Goal: Information Seeking & Learning: Learn about a topic

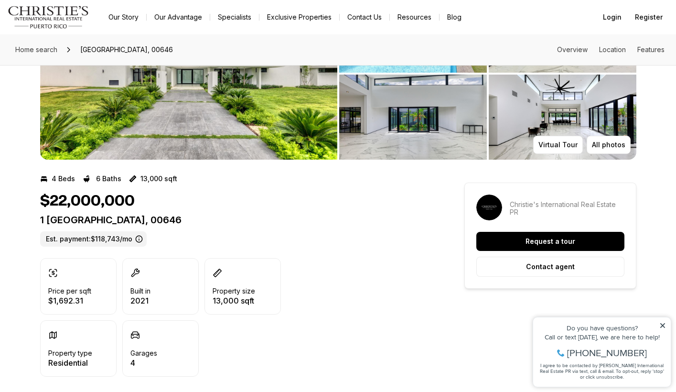
scroll to position [73, 0]
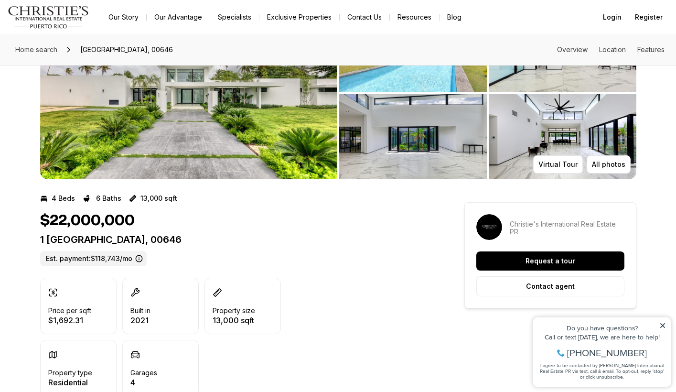
click at [256, 140] on img "View image gallery" at bounding box center [188, 93] width 297 height 172
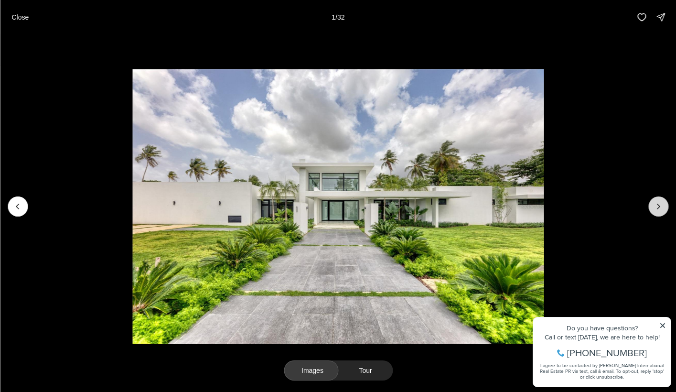
click at [658, 206] on icon "Next slide" at bounding box center [659, 207] width 10 height 10
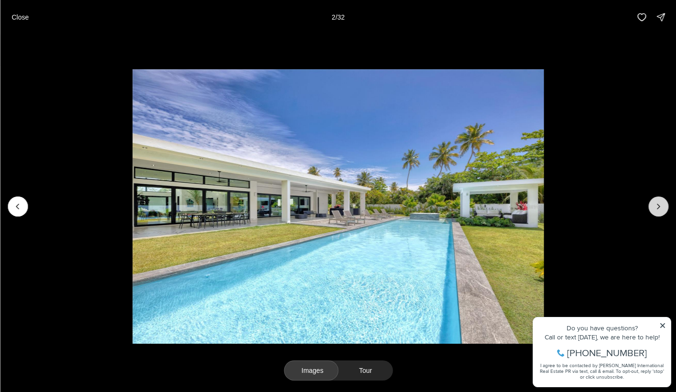
click at [658, 206] on icon "Next slide" at bounding box center [659, 207] width 10 height 10
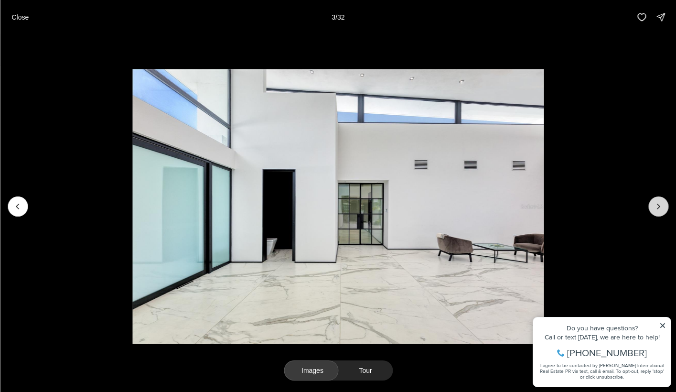
click at [658, 206] on icon "Next slide" at bounding box center [659, 207] width 10 height 10
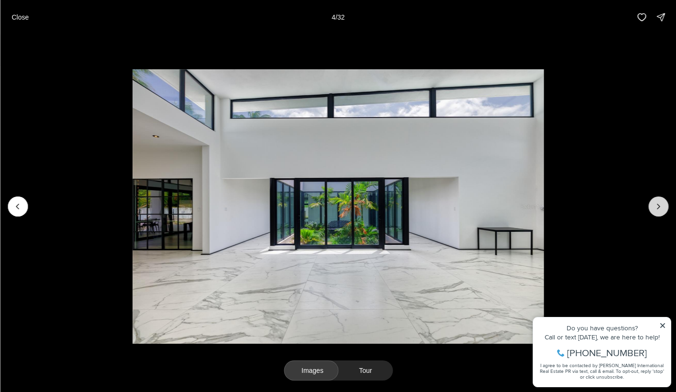
click at [658, 206] on icon "Next slide" at bounding box center [659, 207] width 10 height 10
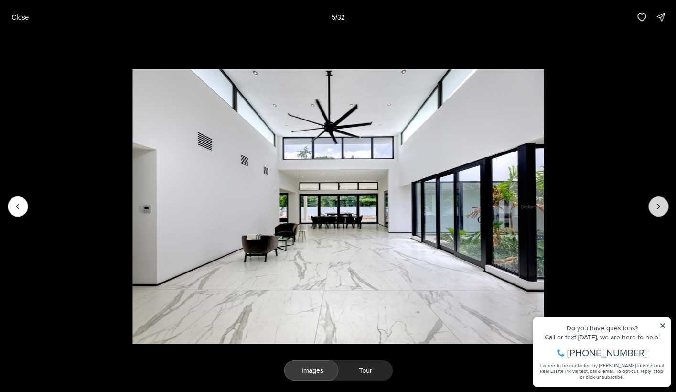
click at [658, 206] on icon "Next slide" at bounding box center [659, 207] width 10 height 10
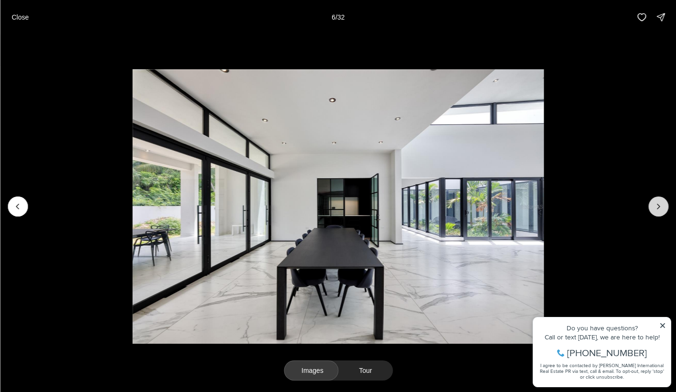
click at [658, 206] on icon "Next slide" at bounding box center [659, 207] width 10 height 10
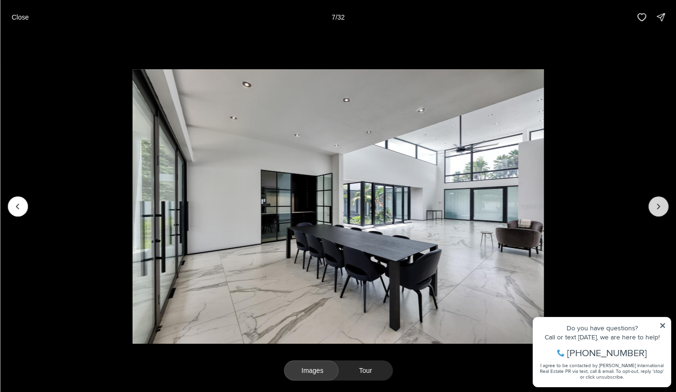
click at [658, 206] on icon "Next slide" at bounding box center [659, 207] width 10 height 10
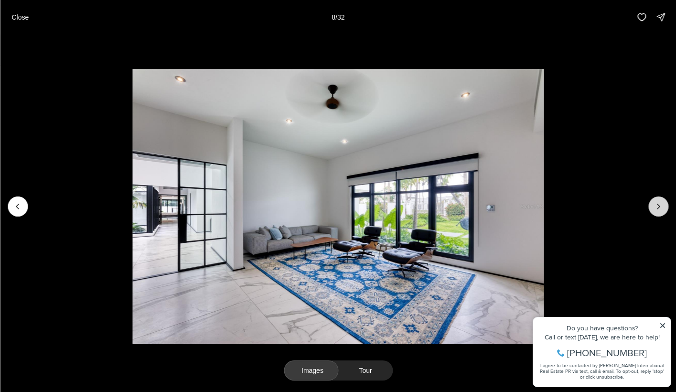
click at [658, 206] on icon "Next slide" at bounding box center [659, 207] width 10 height 10
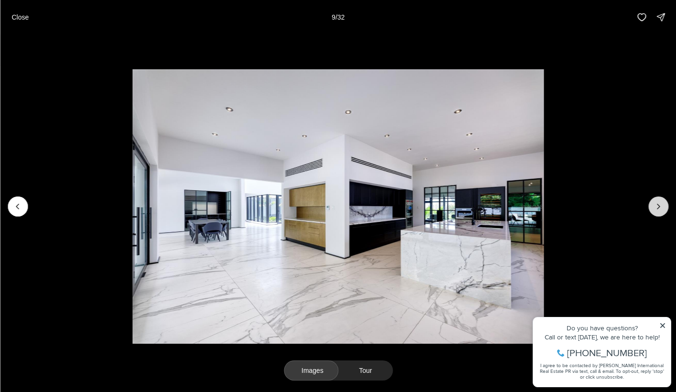
click at [658, 206] on icon "Next slide" at bounding box center [659, 207] width 10 height 10
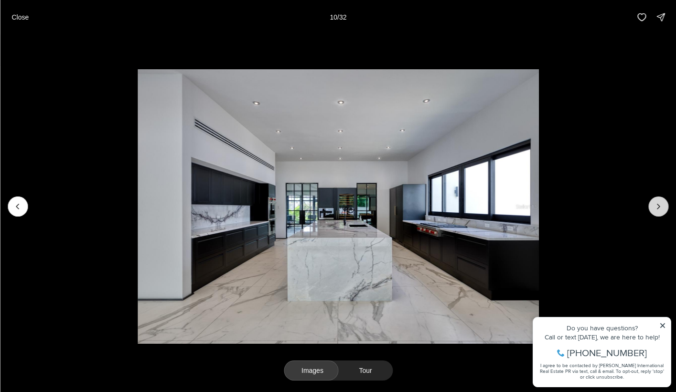
click at [658, 206] on icon "Next slide" at bounding box center [659, 207] width 10 height 10
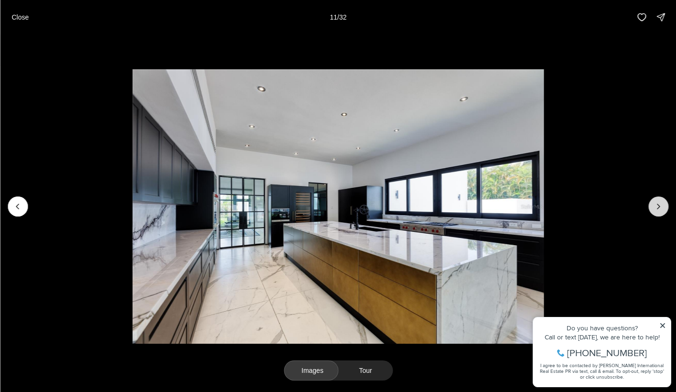
click at [658, 206] on icon "Next slide" at bounding box center [659, 207] width 10 height 10
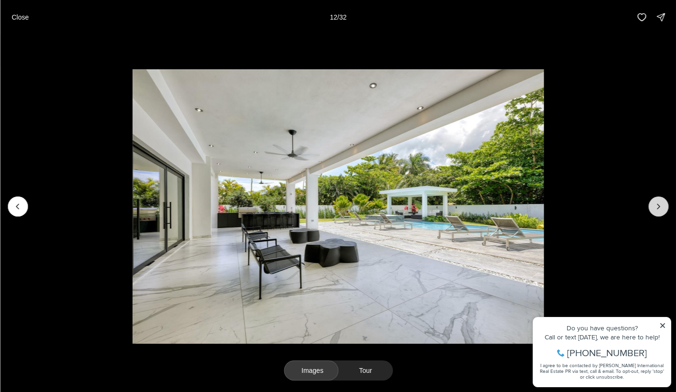
click at [657, 207] on icon "Next slide" at bounding box center [659, 207] width 10 height 10
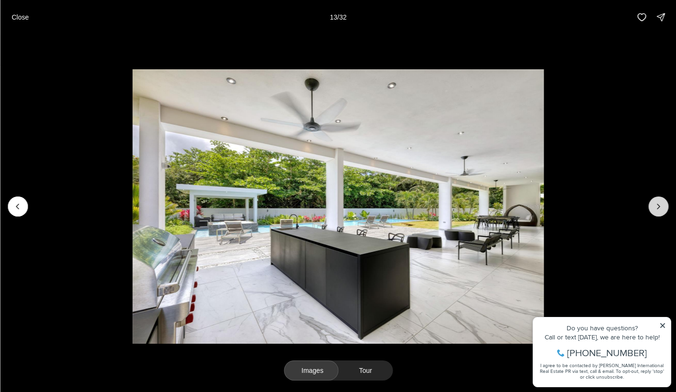
click at [657, 207] on icon "Next slide" at bounding box center [659, 207] width 10 height 10
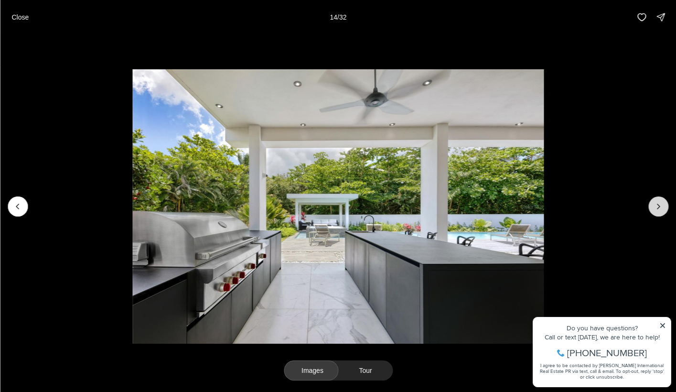
click at [657, 207] on icon "Next slide" at bounding box center [659, 207] width 10 height 10
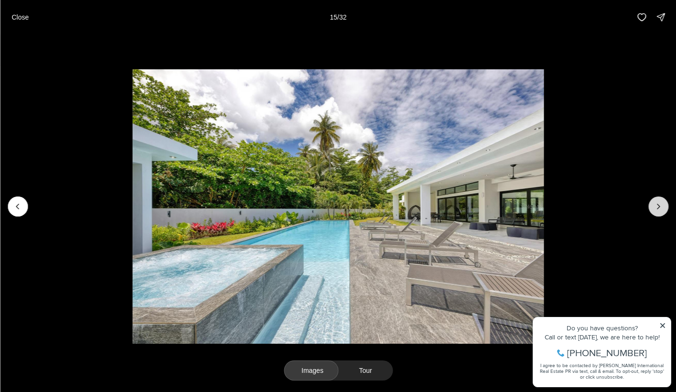
click at [657, 207] on icon "Next slide" at bounding box center [659, 207] width 10 height 10
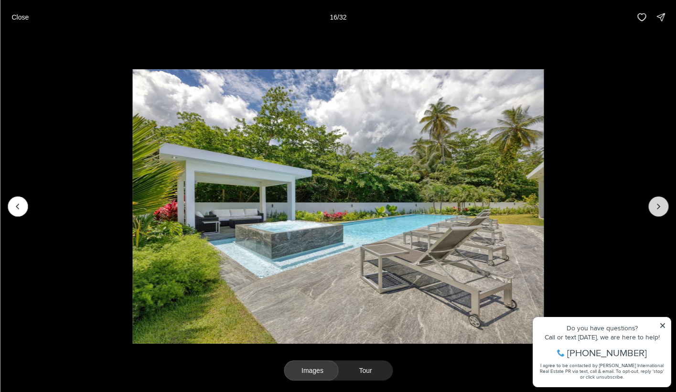
click at [657, 207] on icon "Next slide" at bounding box center [659, 207] width 10 height 10
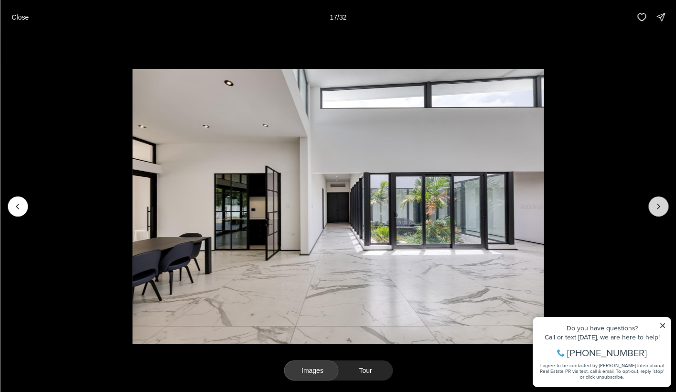
click at [657, 207] on icon "Next slide" at bounding box center [659, 207] width 10 height 10
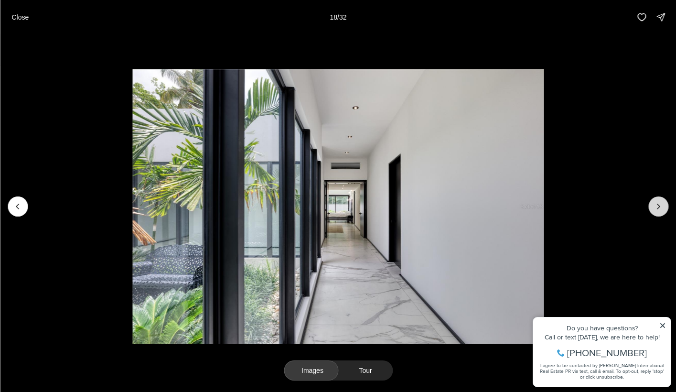
click at [657, 207] on icon "Next slide" at bounding box center [659, 207] width 10 height 10
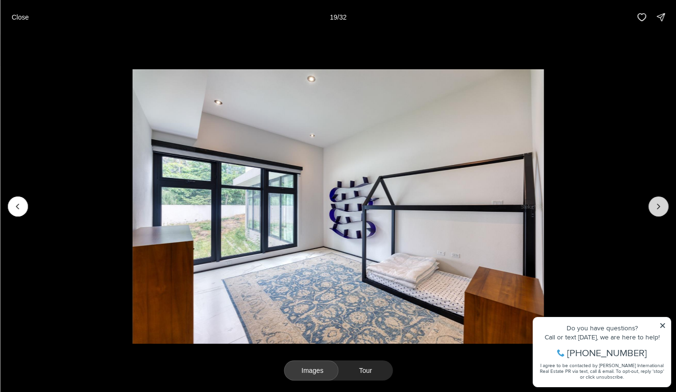
click at [657, 207] on icon "Next slide" at bounding box center [659, 207] width 10 height 10
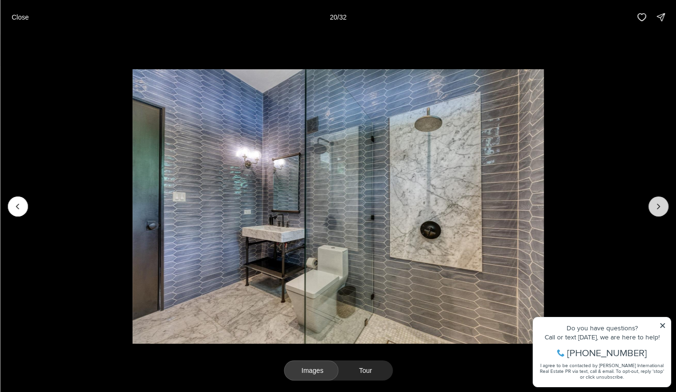
click at [657, 207] on icon "Next slide" at bounding box center [659, 207] width 10 height 10
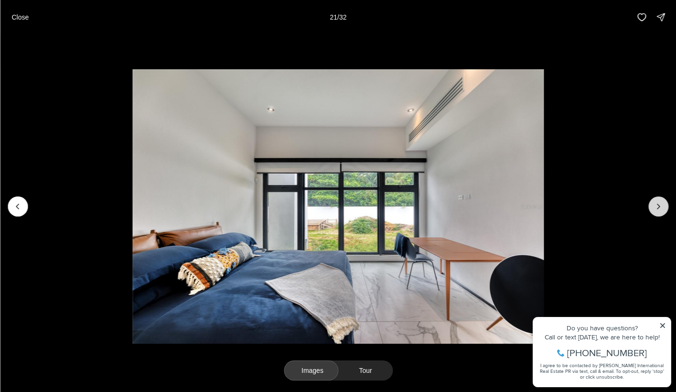
click at [657, 207] on icon "Next slide" at bounding box center [659, 207] width 10 height 10
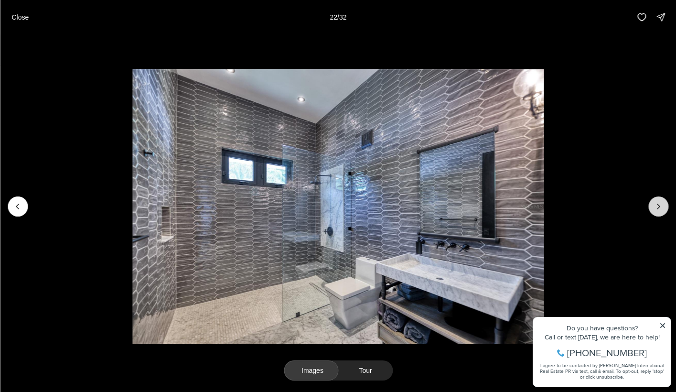
click at [657, 207] on icon "Next slide" at bounding box center [659, 207] width 10 height 10
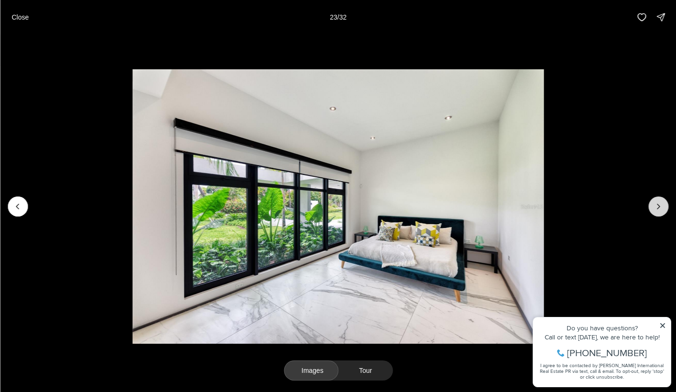
click at [657, 207] on icon "Next slide" at bounding box center [659, 207] width 10 height 10
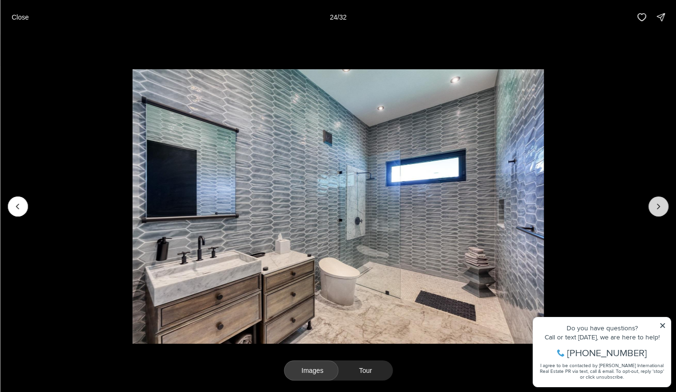
click at [657, 207] on icon "Next slide" at bounding box center [659, 207] width 10 height 10
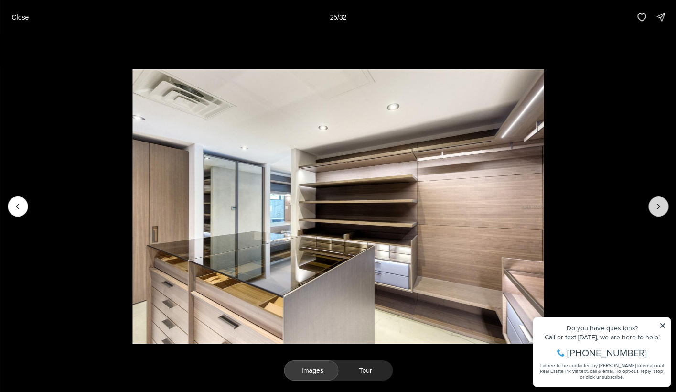
click at [657, 207] on icon "Next slide" at bounding box center [659, 207] width 10 height 10
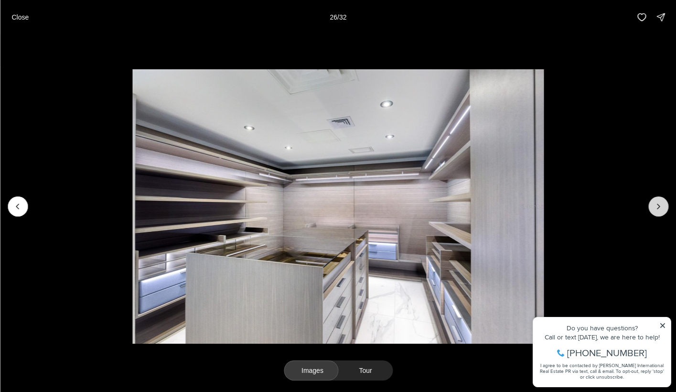
click at [657, 207] on icon "Next slide" at bounding box center [659, 207] width 10 height 10
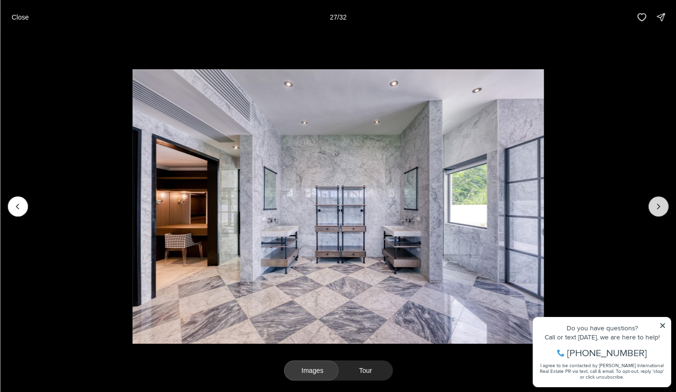
click at [657, 207] on icon "Next slide" at bounding box center [659, 207] width 10 height 10
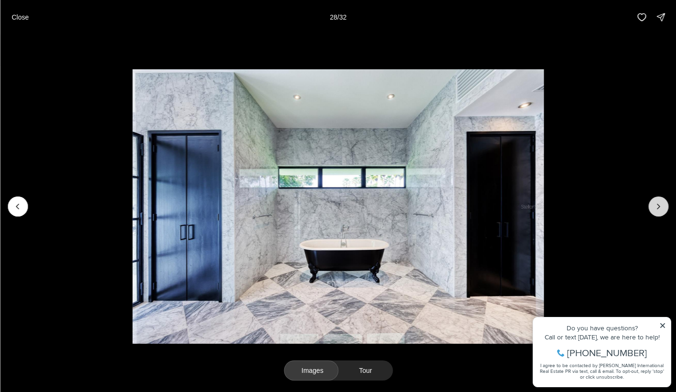
click at [657, 207] on icon "Next slide" at bounding box center [659, 207] width 10 height 10
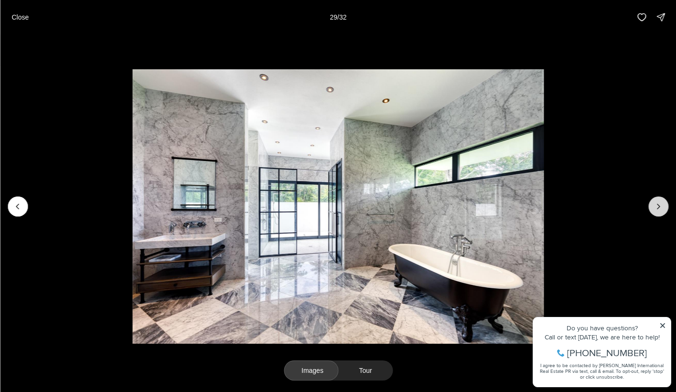
click at [657, 207] on icon "Next slide" at bounding box center [659, 207] width 10 height 10
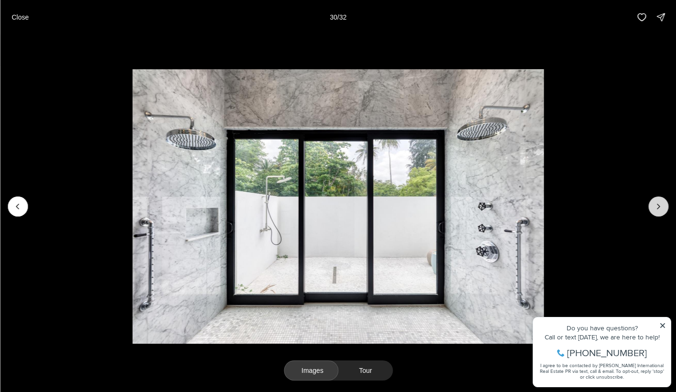
click at [657, 207] on icon "Next slide" at bounding box center [659, 207] width 10 height 10
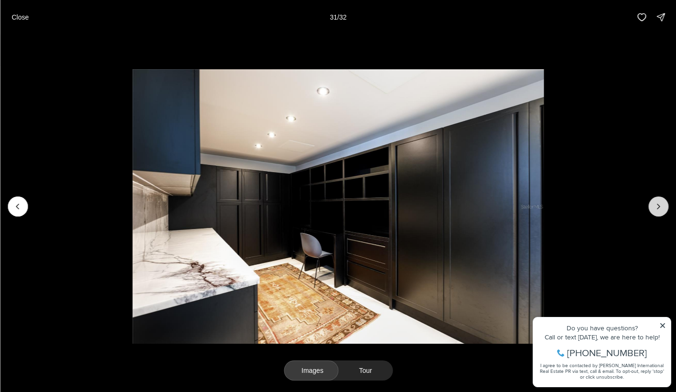
click at [657, 207] on icon "Next slide" at bounding box center [659, 207] width 10 height 10
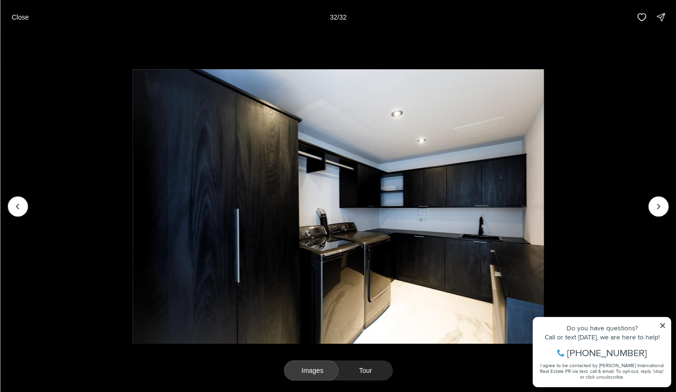
click at [545, 324] on img "32 of 32" at bounding box center [338, 206] width 412 height 274
click at [658, 203] on div at bounding box center [659, 206] width 20 height 20
click at [656, 207] on div at bounding box center [659, 206] width 20 height 20
click at [28, 17] on p "Close" at bounding box center [19, 17] width 17 height 8
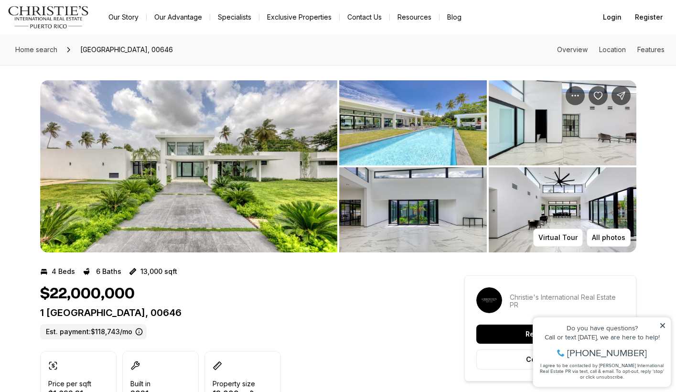
scroll to position [0, 0]
click at [290, 19] on link "Exclusive Properties" at bounding box center [300, 17] width 80 height 13
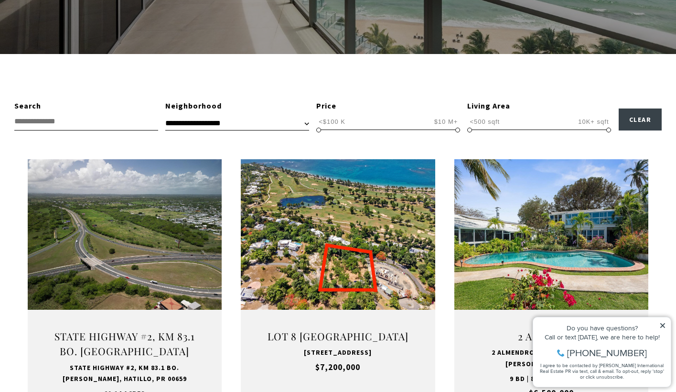
scroll to position [242, 0]
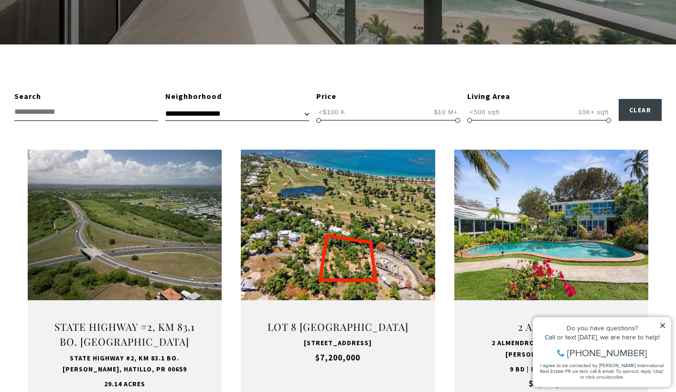
click at [663, 323] on icon at bounding box center [663, 325] width 7 height 7
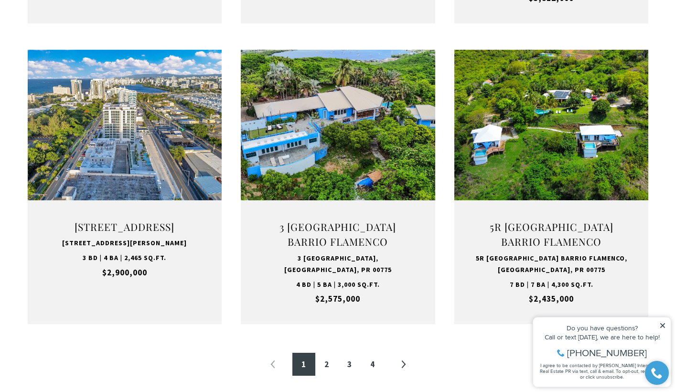
scroll to position [957, 0]
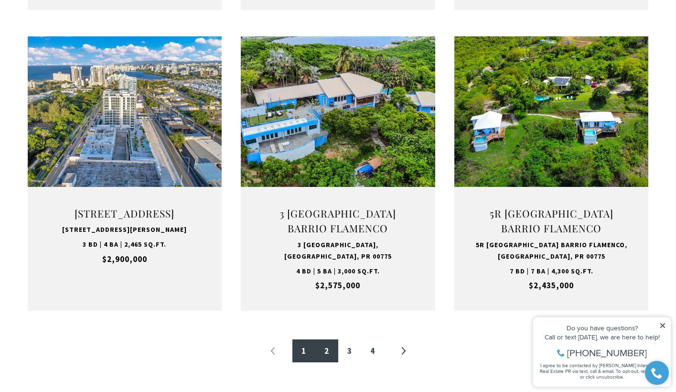
click at [324, 346] on link "2" at bounding box center [327, 350] width 23 height 23
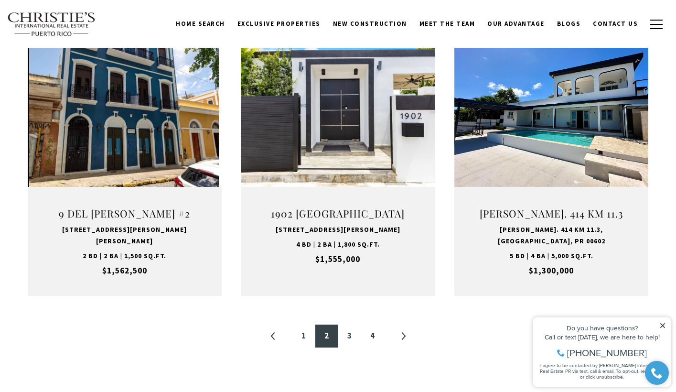
scroll to position [287, 0]
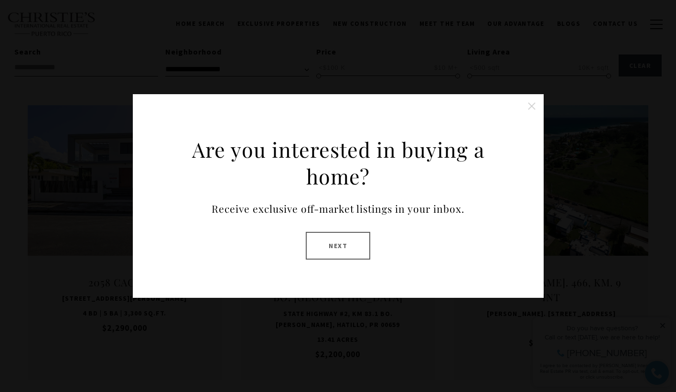
click at [531, 105] on button "Close this option" at bounding box center [532, 106] width 19 height 19
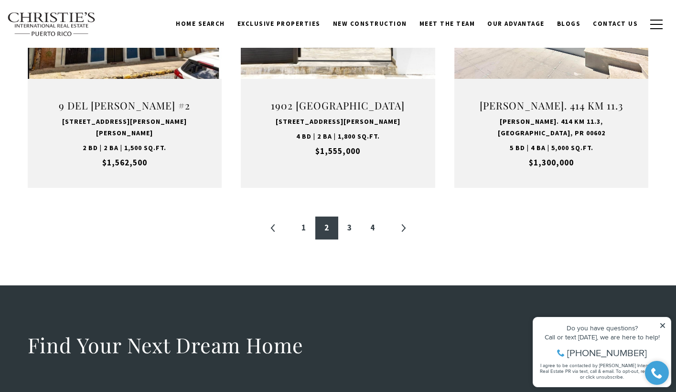
scroll to position [1022, 0]
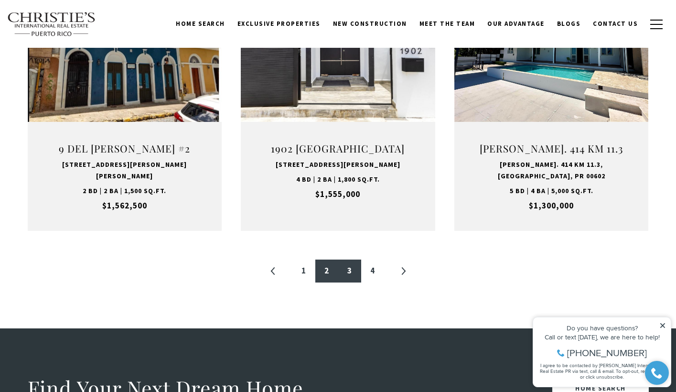
click at [354, 260] on link "3" at bounding box center [349, 271] width 23 height 23
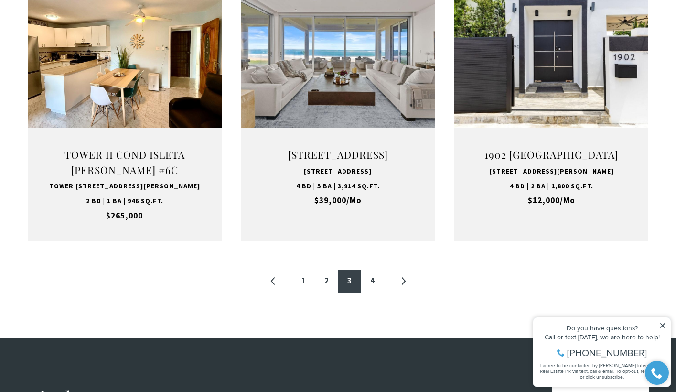
scroll to position [1020, 0]
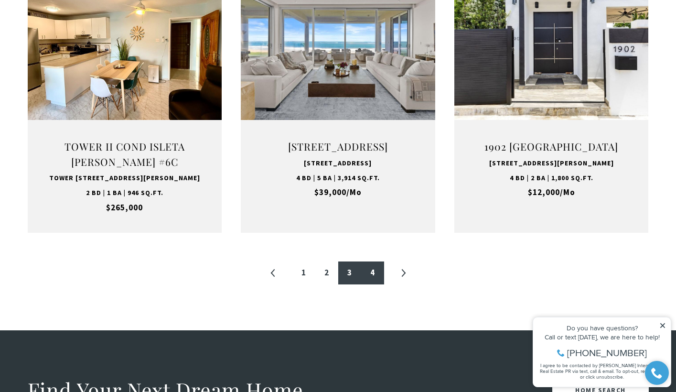
click at [376, 280] on link "4" at bounding box center [372, 272] width 23 height 23
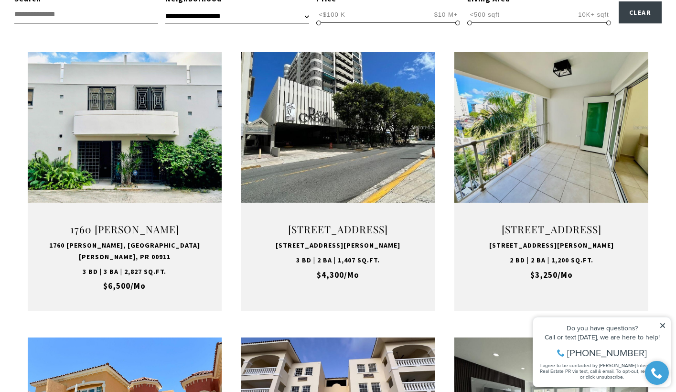
scroll to position [339, 0]
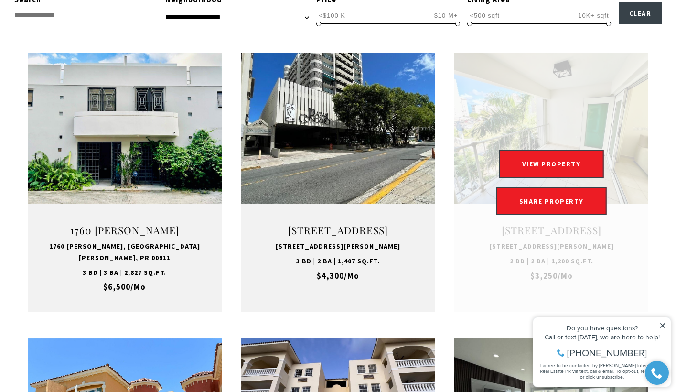
click at [624, 137] on link "Open this option" at bounding box center [552, 183] width 195 height 260
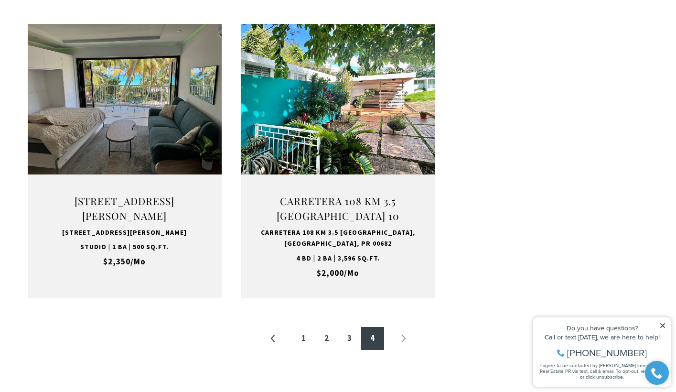
scroll to position [950, 0]
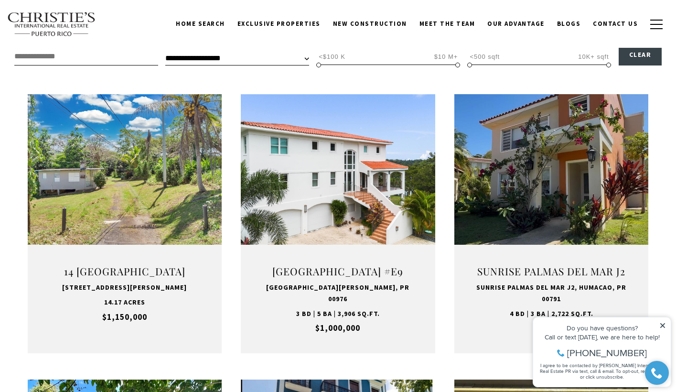
scroll to position [287, 0]
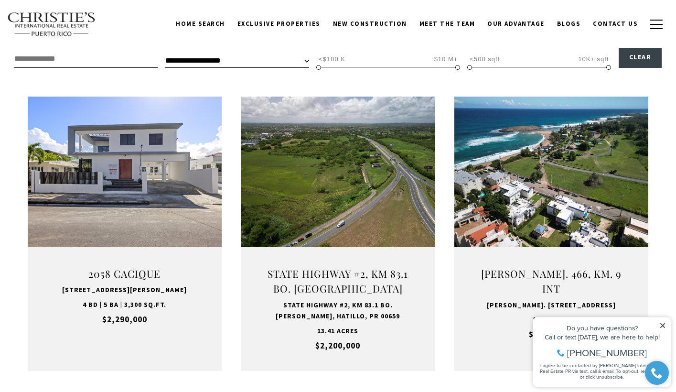
scroll to position [287, 0]
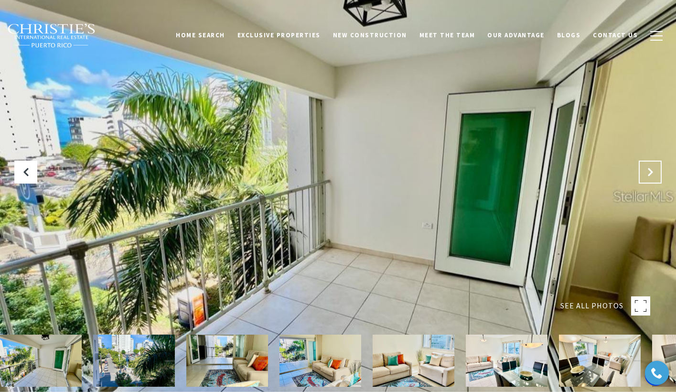
click at [650, 170] on icon "Next Slide" at bounding box center [651, 172] width 10 height 10
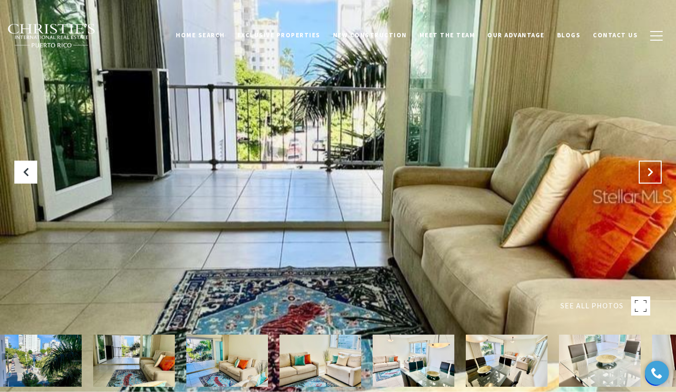
click at [650, 170] on icon "Next Slide" at bounding box center [651, 172] width 10 height 10
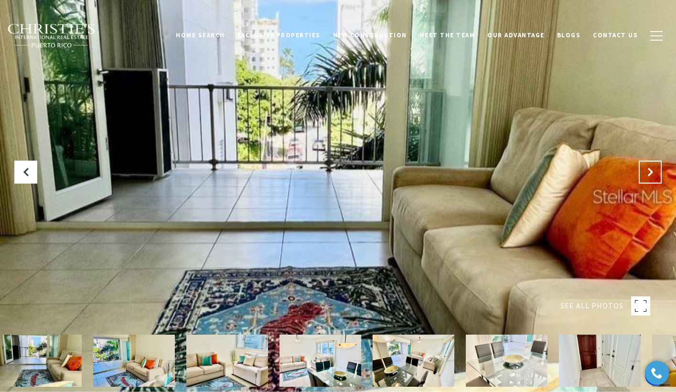
click at [647, 173] on icon "Next Slide" at bounding box center [651, 172] width 10 height 10
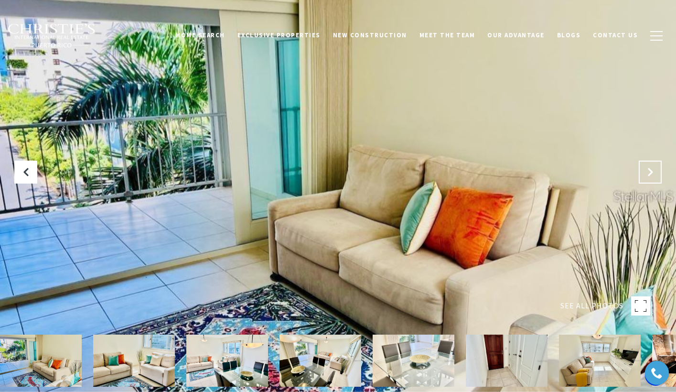
click at [647, 173] on icon "Next Slide" at bounding box center [651, 172] width 10 height 10
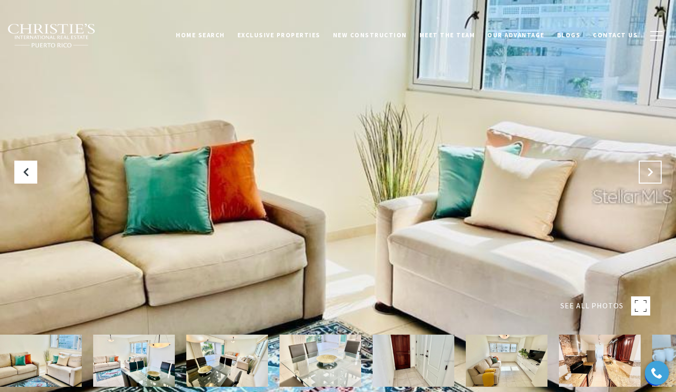
click at [647, 173] on icon "Next Slide" at bounding box center [651, 172] width 10 height 10
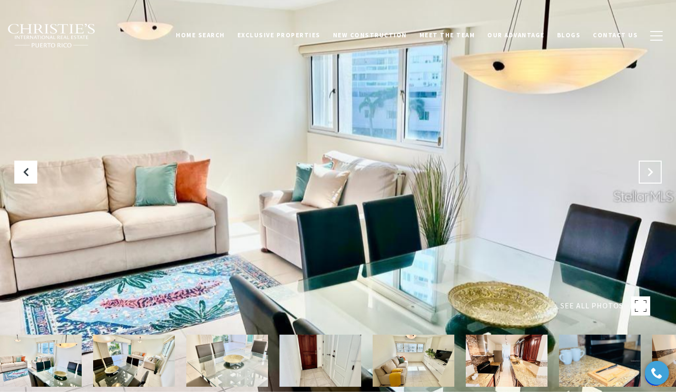
click at [647, 173] on icon "Next Slide" at bounding box center [651, 172] width 10 height 10
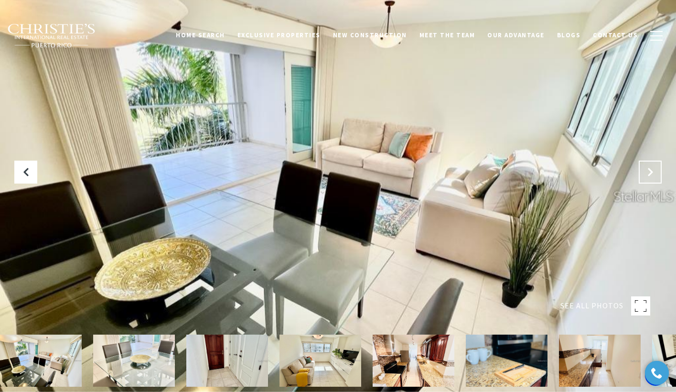
click at [647, 173] on icon "Next Slide" at bounding box center [651, 172] width 10 height 10
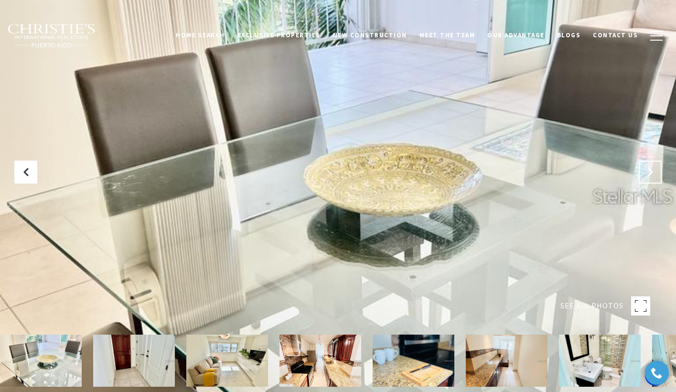
click at [647, 173] on icon "Next Slide" at bounding box center [651, 172] width 10 height 10
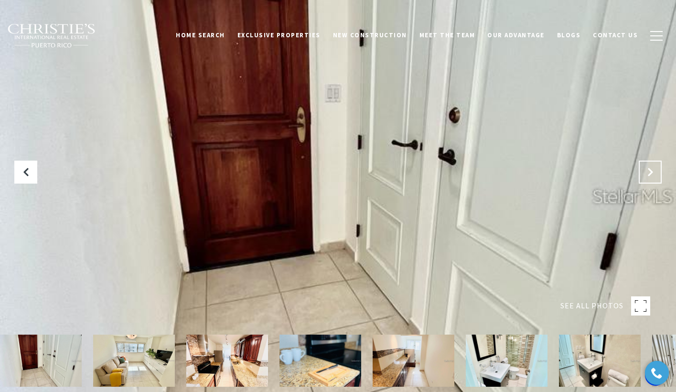
click at [647, 173] on icon "Next Slide" at bounding box center [651, 172] width 10 height 10
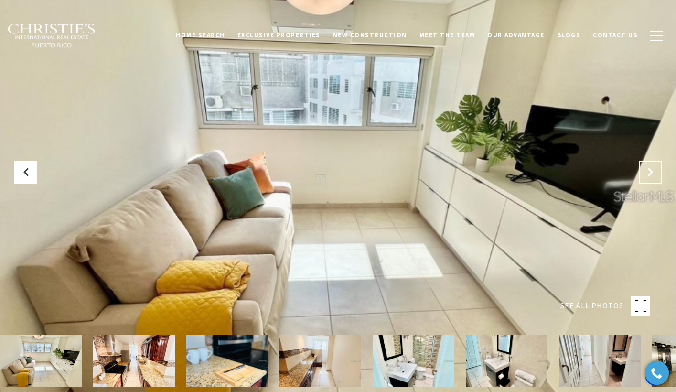
click at [647, 173] on icon "Next Slide" at bounding box center [651, 172] width 10 height 10
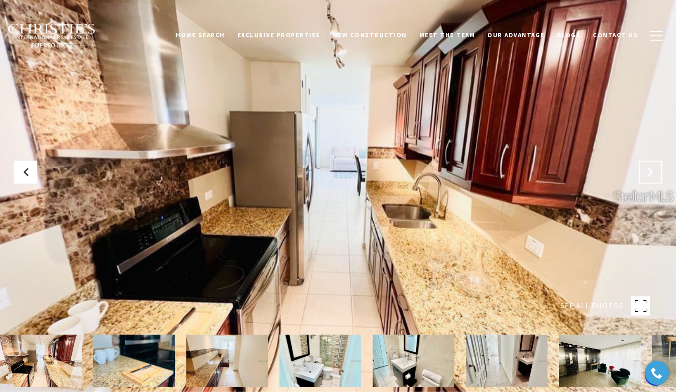
click at [647, 173] on icon "Next Slide" at bounding box center [651, 172] width 10 height 10
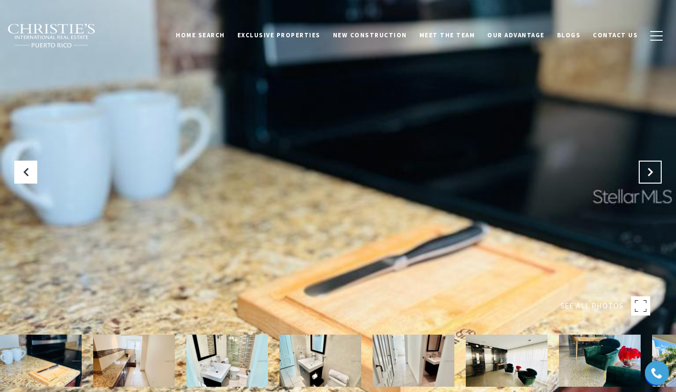
click at [647, 173] on icon "Next Slide" at bounding box center [651, 172] width 10 height 10
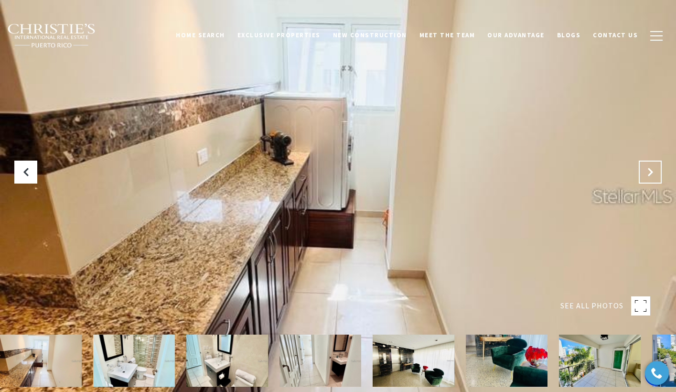
click at [647, 173] on icon "Next Slide" at bounding box center [651, 172] width 10 height 10
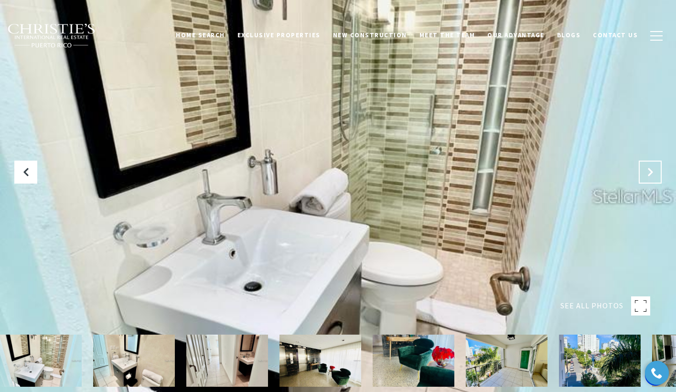
click at [647, 173] on icon "Next Slide" at bounding box center [651, 172] width 10 height 10
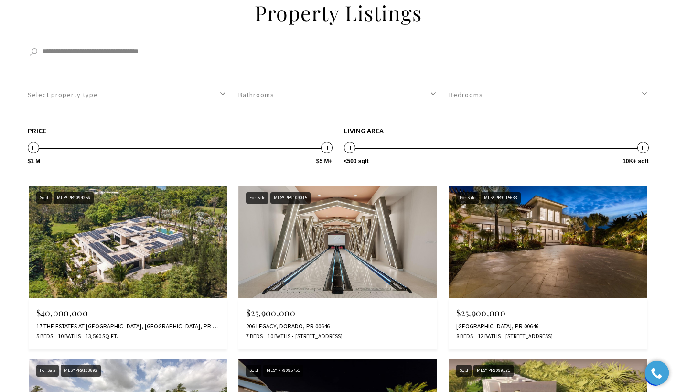
scroll to position [881, 0]
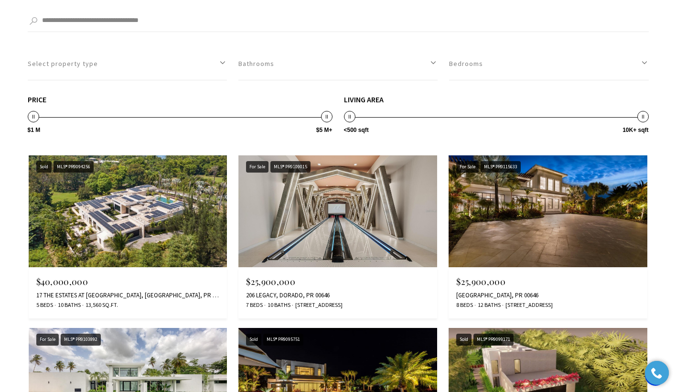
click at [303, 190] on img at bounding box center [338, 211] width 199 height 112
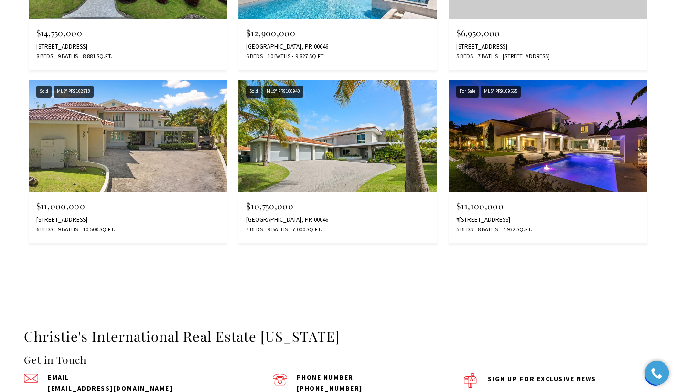
scroll to position [1481, 0]
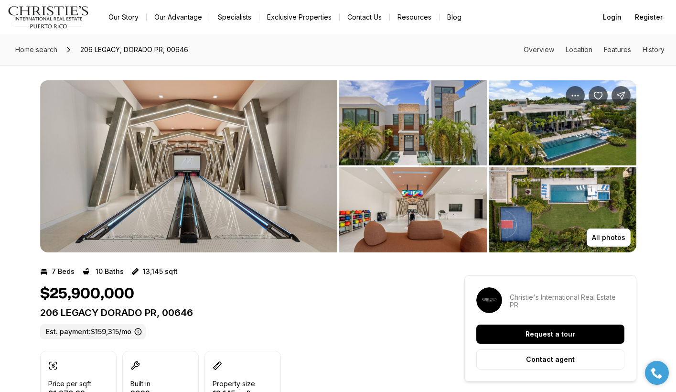
click at [286, 175] on img "View image gallery" at bounding box center [188, 166] width 297 height 172
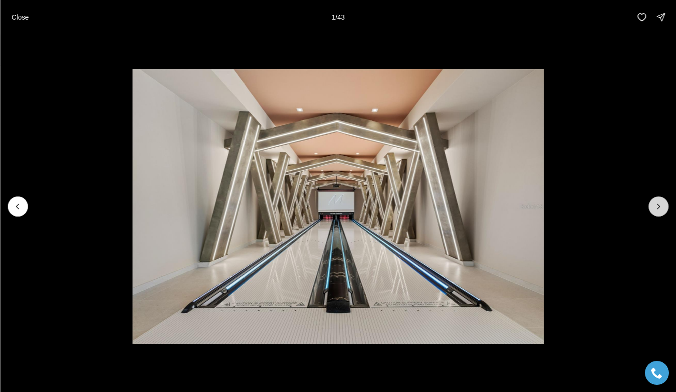
click at [655, 208] on icon "Next slide" at bounding box center [659, 207] width 10 height 10
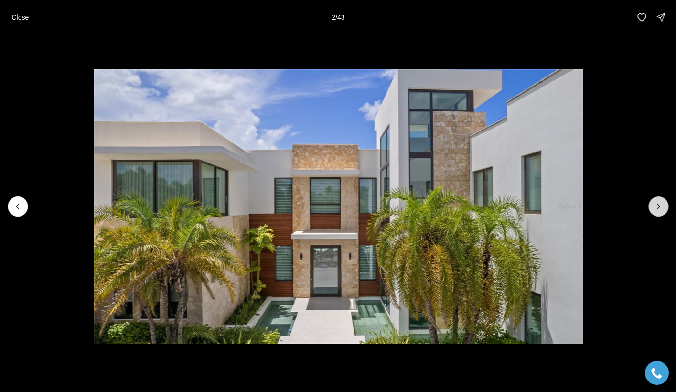
click at [655, 208] on icon "Next slide" at bounding box center [659, 207] width 10 height 10
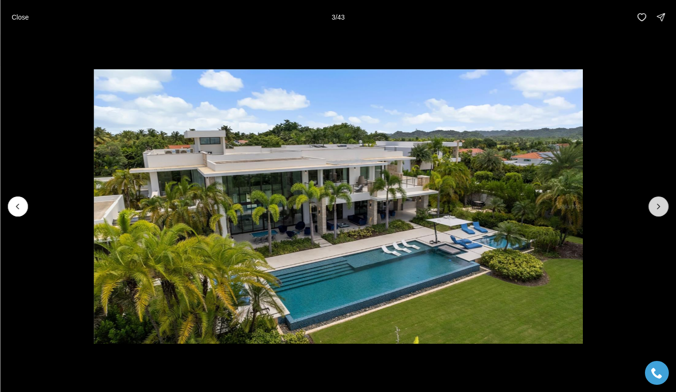
click at [655, 208] on icon "Next slide" at bounding box center [659, 207] width 10 height 10
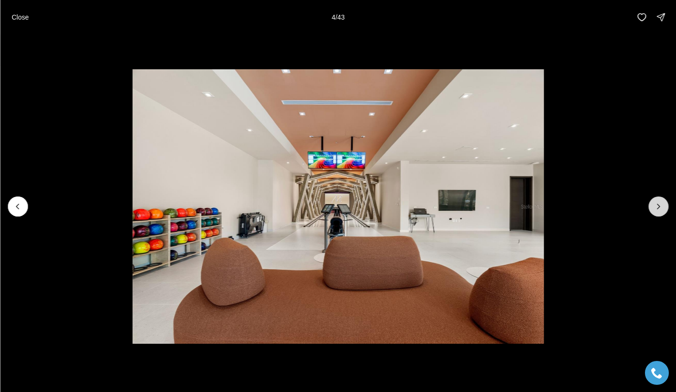
click at [655, 208] on icon "Next slide" at bounding box center [659, 207] width 10 height 10
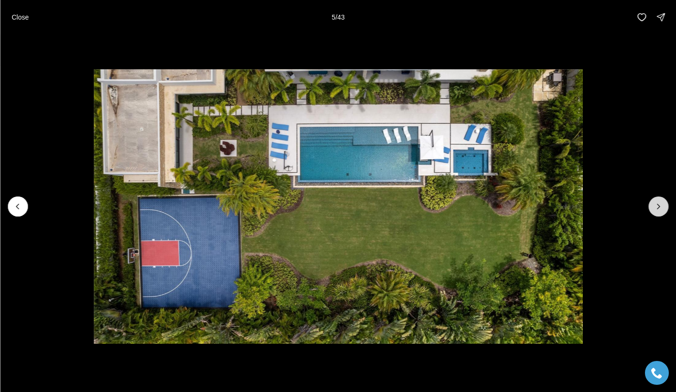
click at [655, 208] on icon "Next slide" at bounding box center [659, 207] width 10 height 10
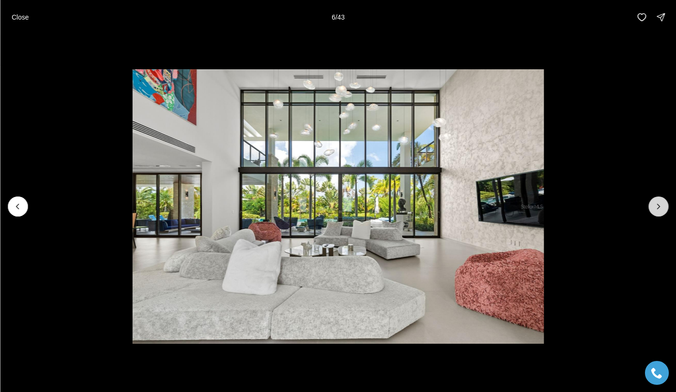
click at [655, 208] on icon "Next slide" at bounding box center [659, 207] width 10 height 10
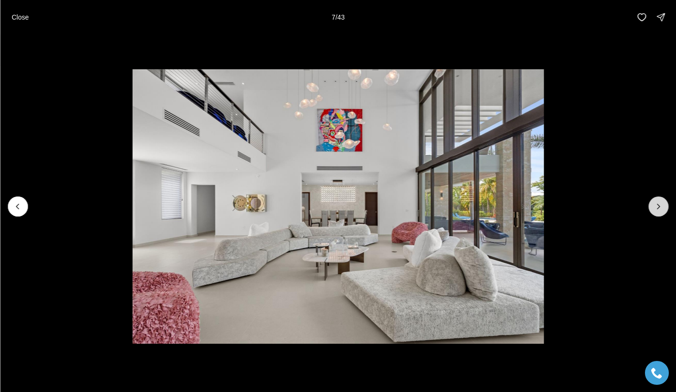
click at [657, 206] on icon "Next slide" at bounding box center [659, 207] width 10 height 10
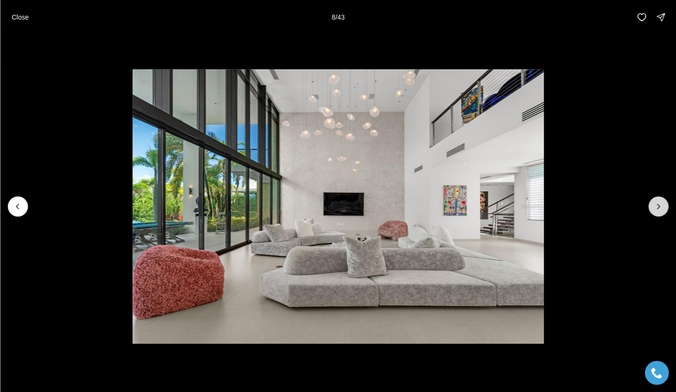
click at [657, 206] on icon "Next slide" at bounding box center [659, 207] width 10 height 10
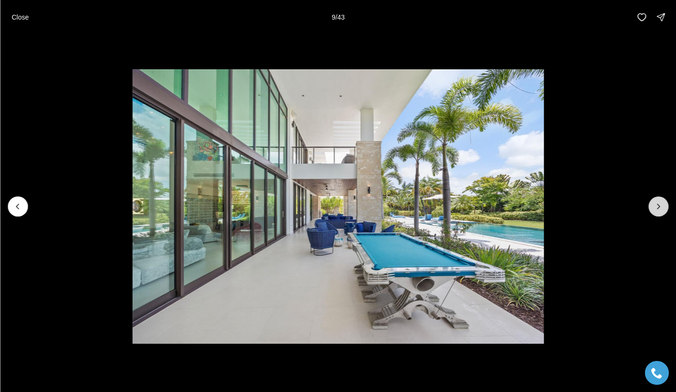
click at [657, 206] on icon "Next slide" at bounding box center [659, 207] width 10 height 10
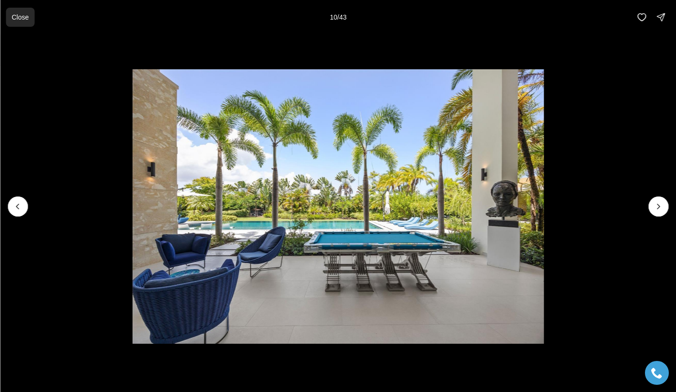
click at [19, 23] on button "Close" at bounding box center [20, 17] width 29 height 19
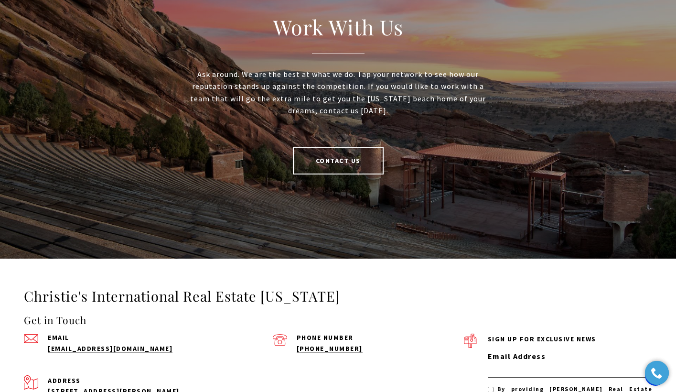
scroll to position [2013, 0]
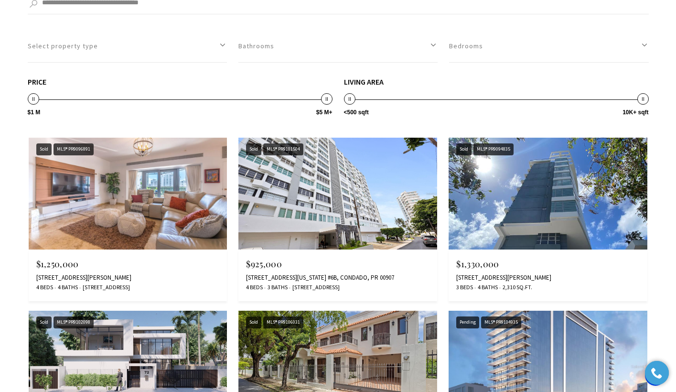
scroll to position [1465, 0]
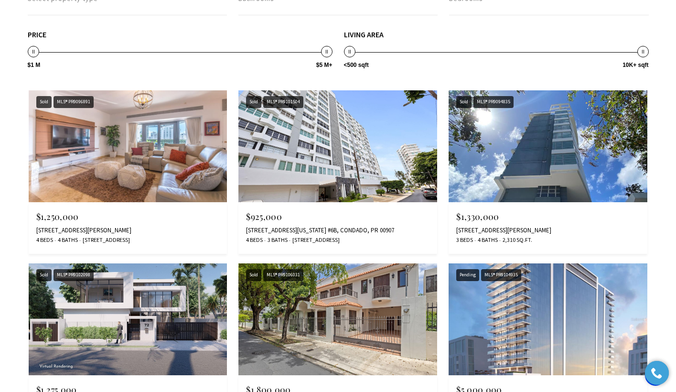
click at [533, 147] on img at bounding box center [548, 146] width 199 height 112
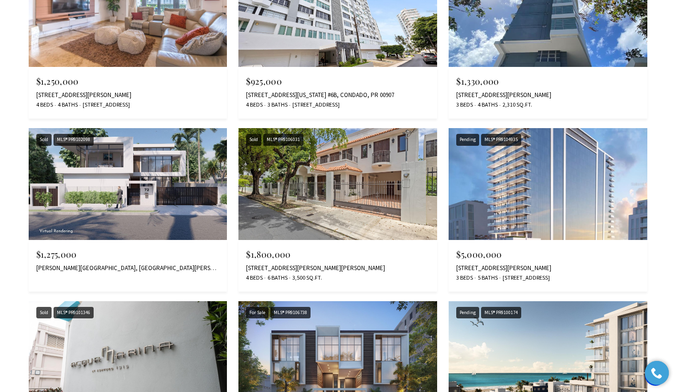
scroll to position [1602, 0]
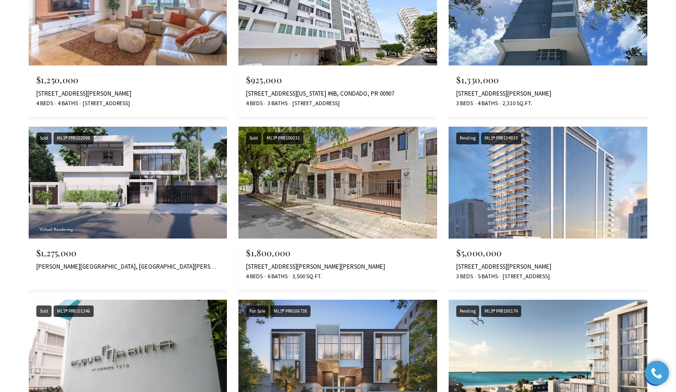
click at [193, 176] on img at bounding box center [128, 183] width 199 height 112
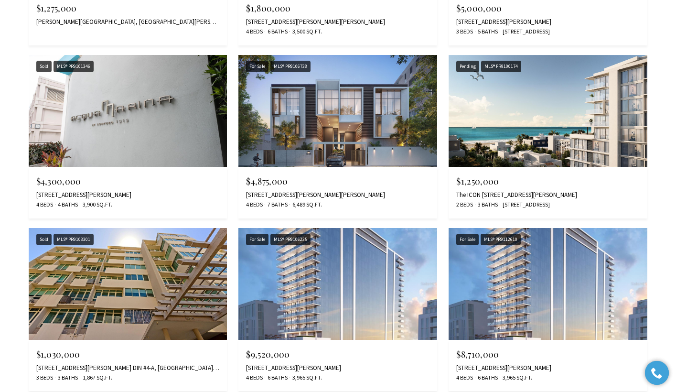
scroll to position [1847, 0]
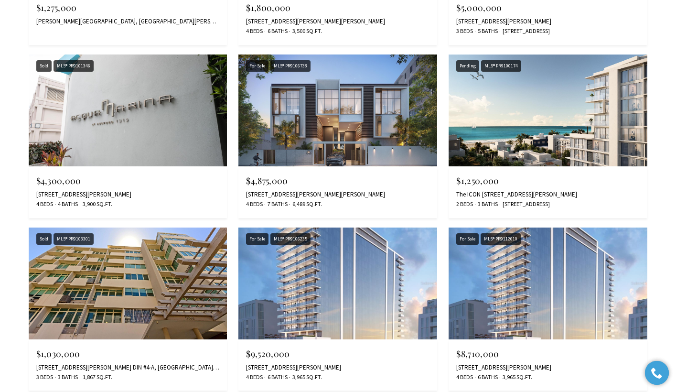
click at [134, 116] on img at bounding box center [128, 110] width 199 height 112
click at [561, 114] on img at bounding box center [548, 110] width 199 height 112
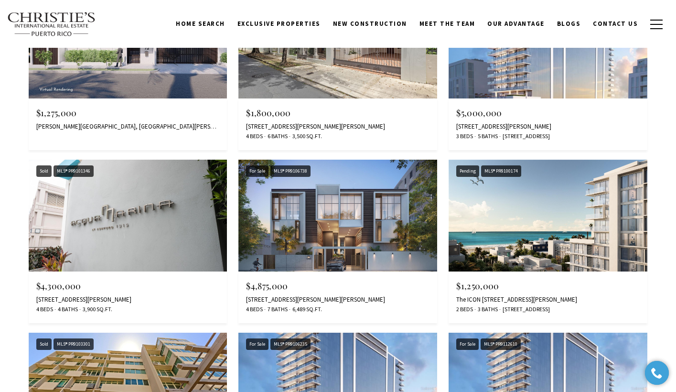
scroll to position [1674, 0]
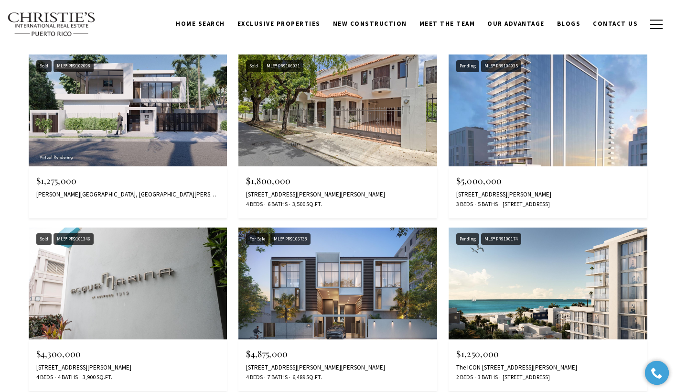
click at [544, 113] on img at bounding box center [548, 110] width 199 height 112
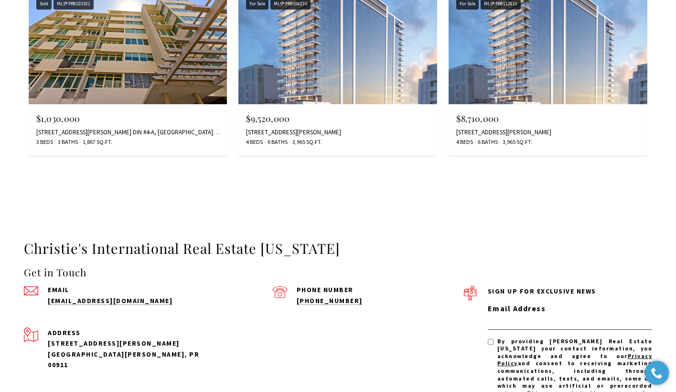
scroll to position [2139, 0]
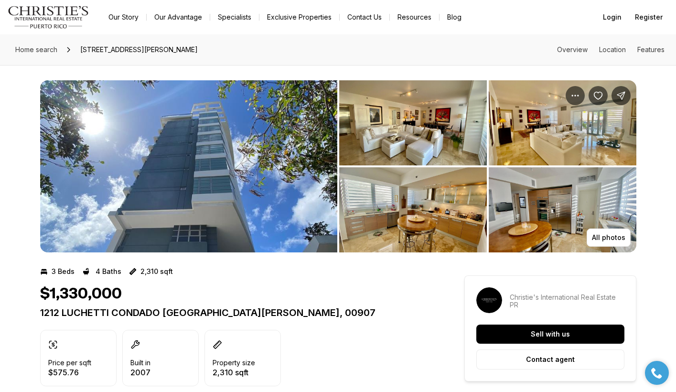
click at [255, 147] on img "View image gallery" at bounding box center [188, 166] width 297 height 172
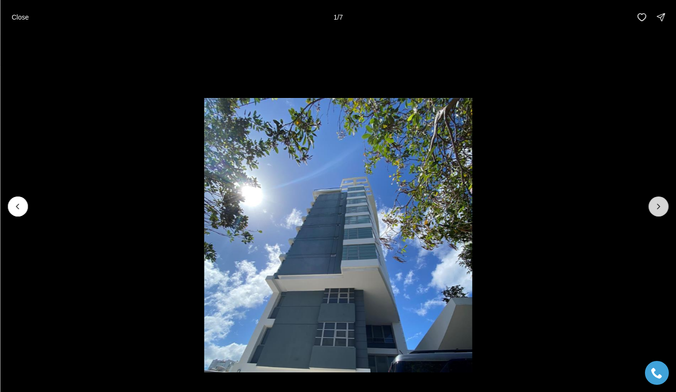
click at [659, 206] on icon "Next slide" at bounding box center [659, 206] width 2 height 5
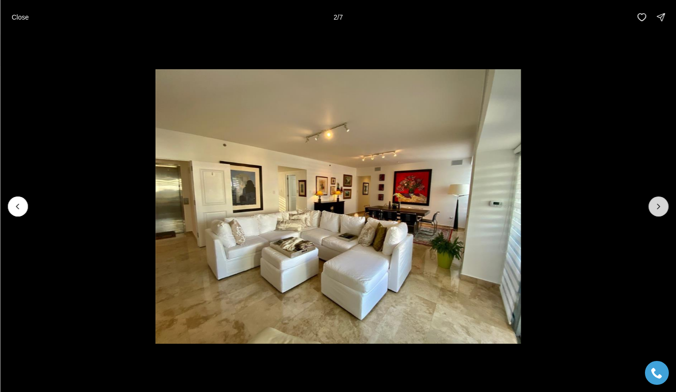
click at [659, 206] on icon "Next slide" at bounding box center [659, 206] width 2 height 5
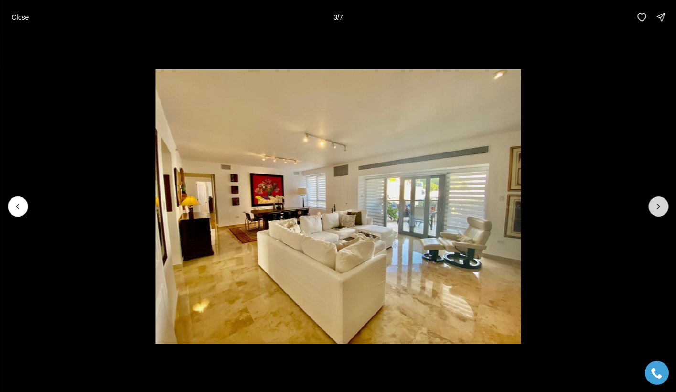
click at [659, 206] on icon "Next slide" at bounding box center [659, 206] width 2 height 5
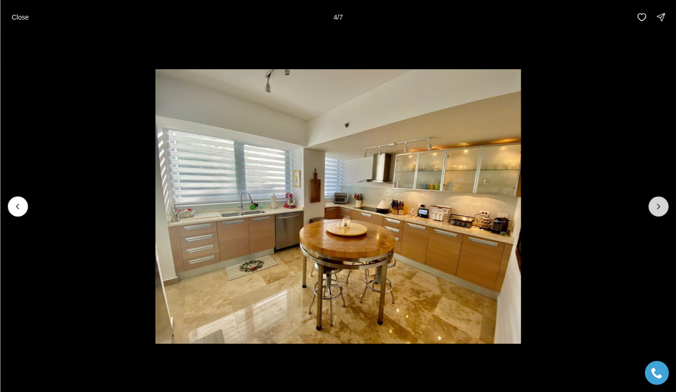
click at [659, 206] on icon "Next slide" at bounding box center [659, 206] width 2 height 5
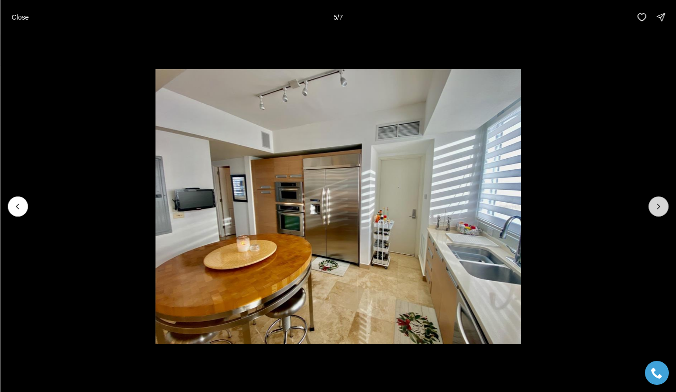
click at [659, 206] on icon "Next slide" at bounding box center [659, 206] width 2 height 5
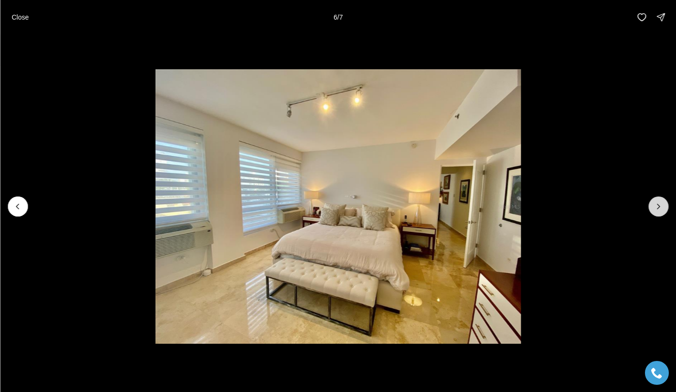
click at [659, 206] on icon "Next slide" at bounding box center [659, 206] width 2 height 5
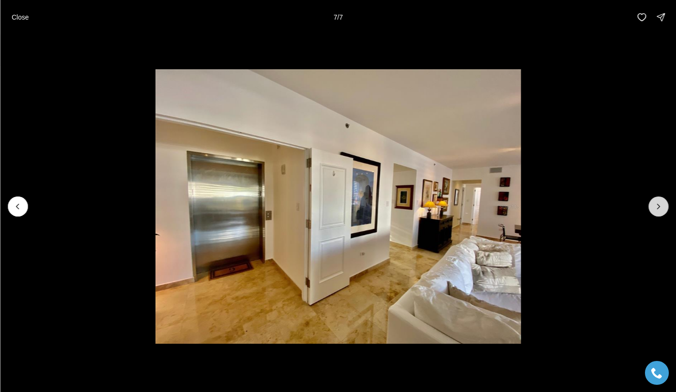
click at [659, 206] on div at bounding box center [659, 206] width 20 height 20
click at [658, 208] on div at bounding box center [659, 206] width 20 height 20
click at [149, 100] on li "7 of 7" at bounding box center [338, 206] width 676 height 344
click at [35, 14] on div "Close 7 / 7" at bounding box center [338, 17] width 676 height 34
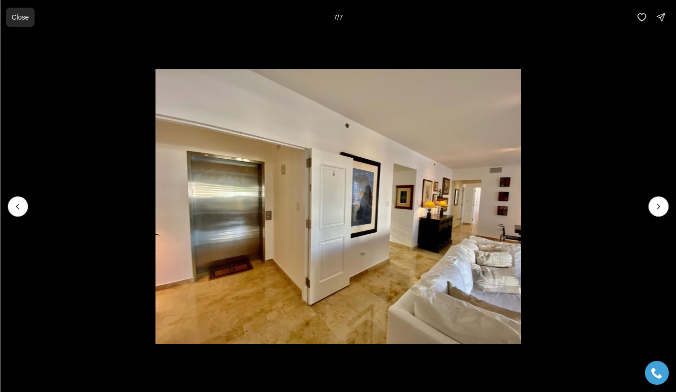
click at [26, 18] on p "Close" at bounding box center [19, 17] width 17 height 8
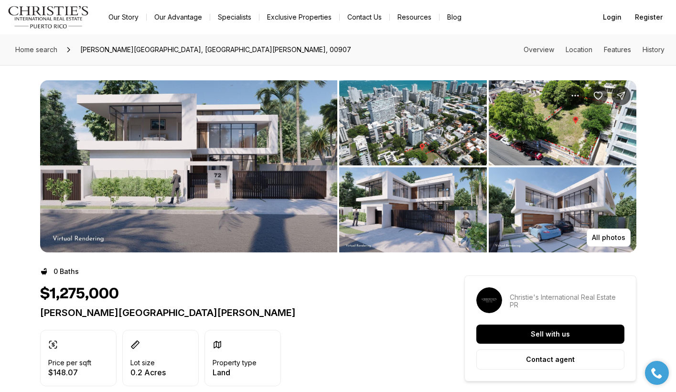
click at [220, 206] on img "View image gallery" at bounding box center [188, 166] width 297 height 172
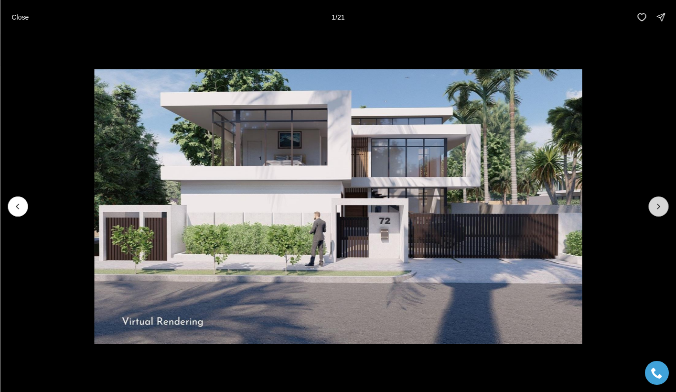
click at [657, 203] on icon "Next slide" at bounding box center [659, 207] width 10 height 10
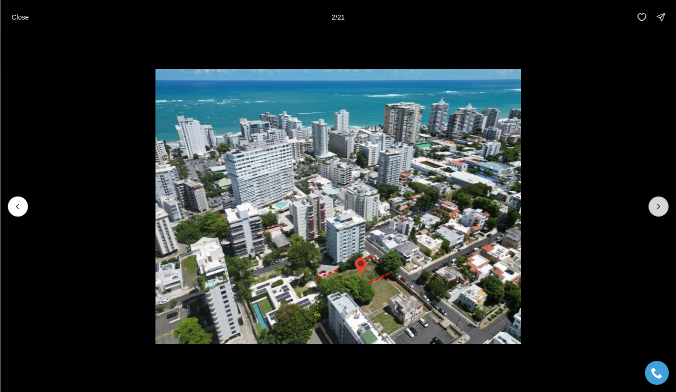
click at [660, 211] on icon "Next slide" at bounding box center [659, 207] width 10 height 10
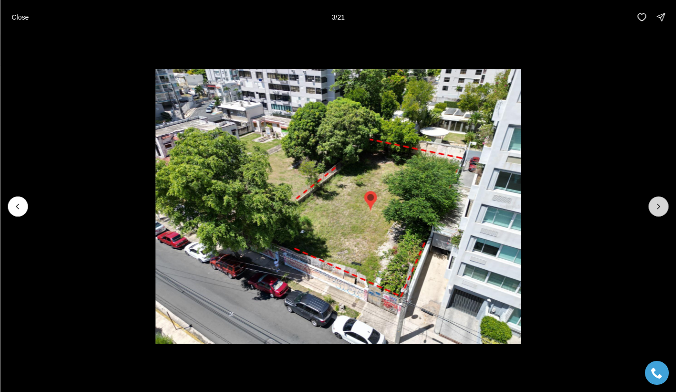
click at [660, 210] on icon "Next slide" at bounding box center [659, 207] width 10 height 10
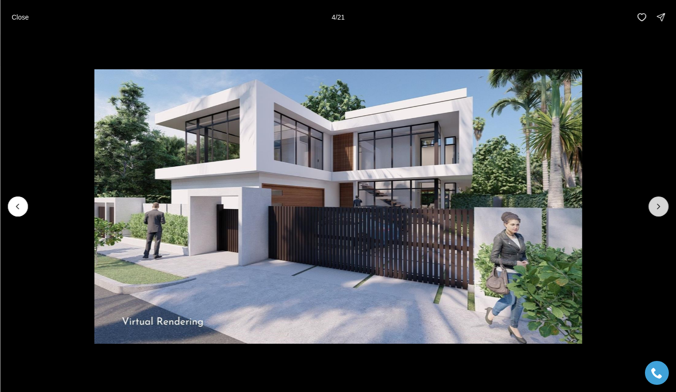
click at [660, 210] on icon "Next slide" at bounding box center [659, 207] width 10 height 10
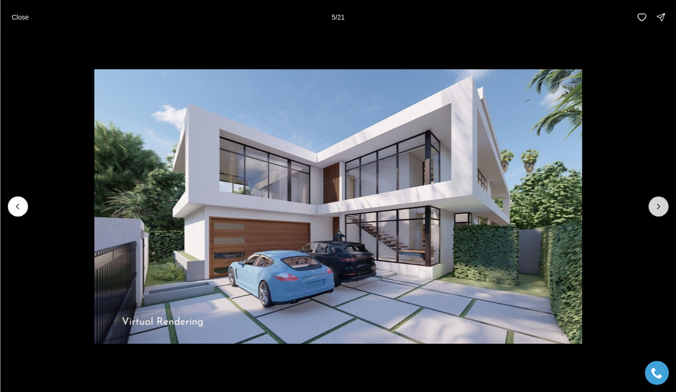
click at [660, 210] on icon "Next slide" at bounding box center [659, 207] width 10 height 10
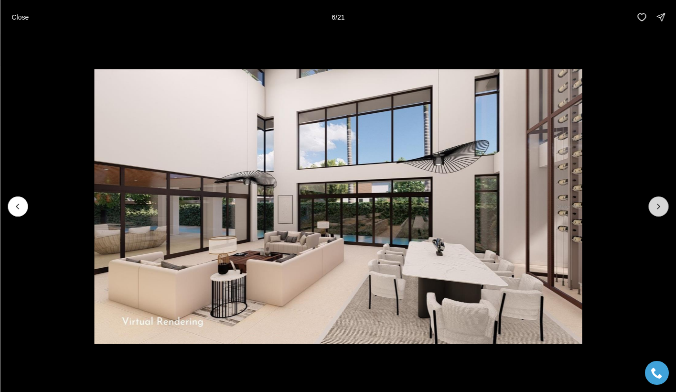
click at [660, 210] on icon "Next slide" at bounding box center [659, 207] width 10 height 10
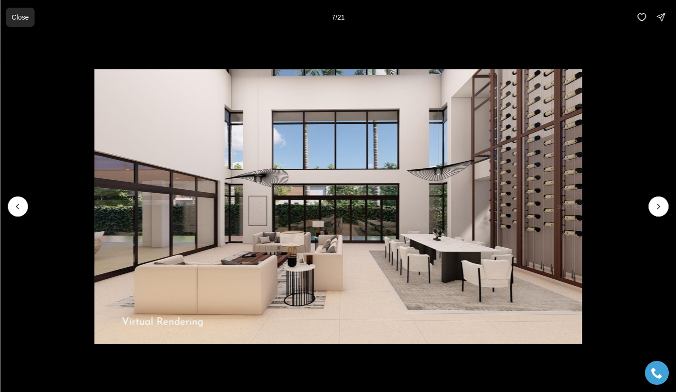
click at [24, 19] on p "Close" at bounding box center [19, 17] width 17 height 8
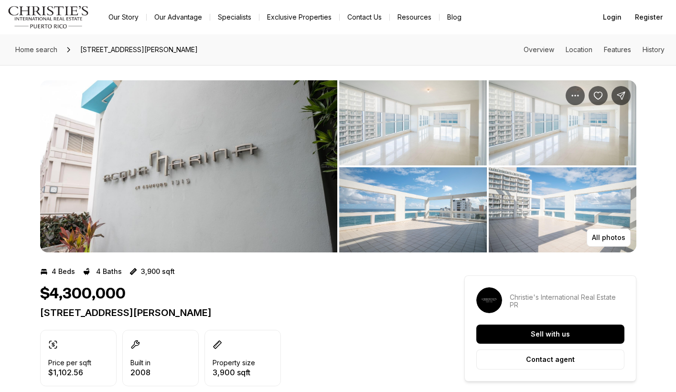
click at [152, 145] on img "View image gallery" at bounding box center [188, 166] width 297 height 172
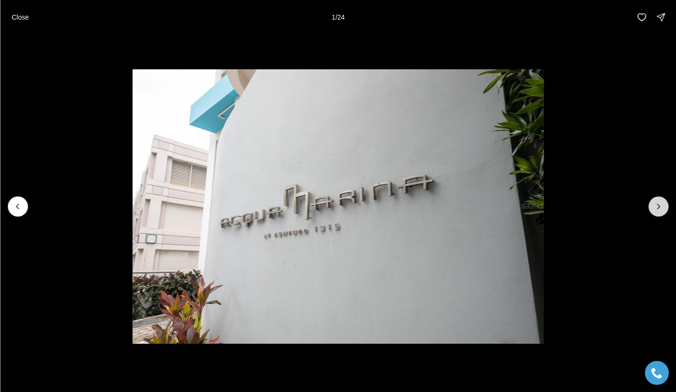
click at [661, 204] on icon "Next slide" at bounding box center [659, 207] width 10 height 10
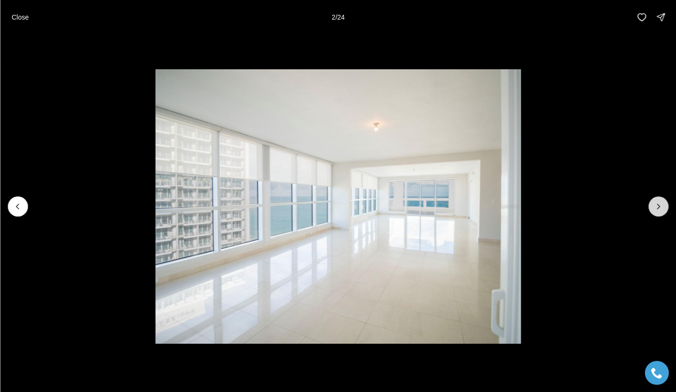
click at [661, 204] on icon "Next slide" at bounding box center [659, 207] width 10 height 10
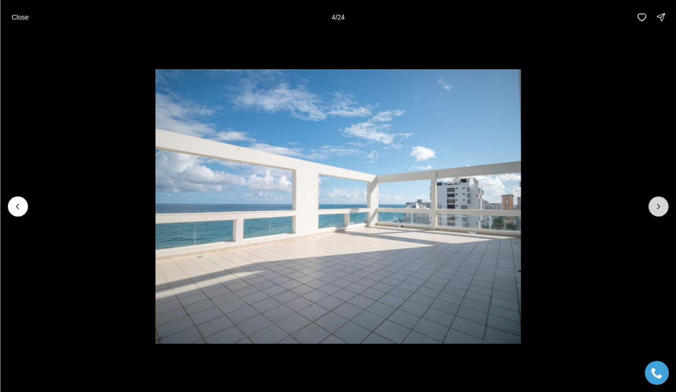
click at [661, 204] on icon "Next slide" at bounding box center [659, 207] width 10 height 10
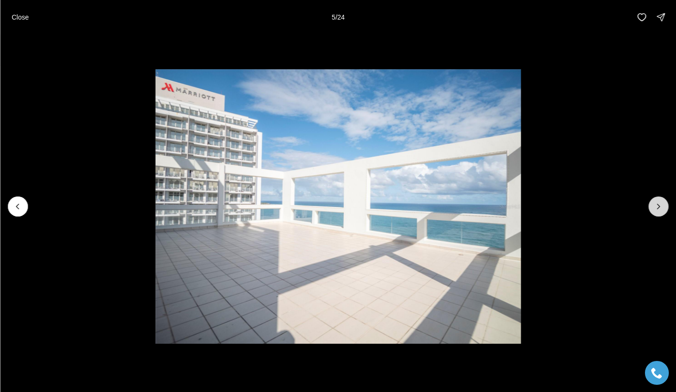
click at [661, 204] on icon "Next slide" at bounding box center [659, 207] width 10 height 10
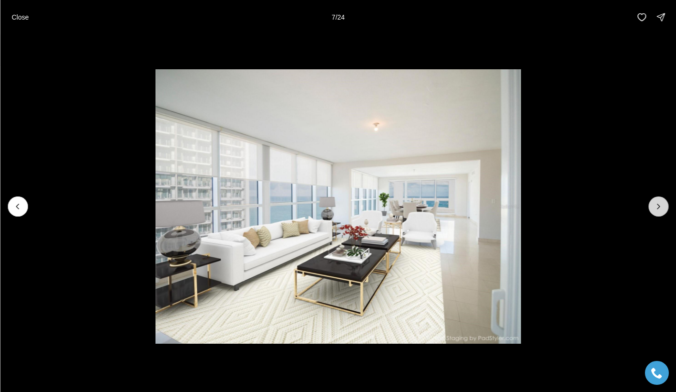
click at [661, 204] on icon "Next slide" at bounding box center [659, 207] width 10 height 10
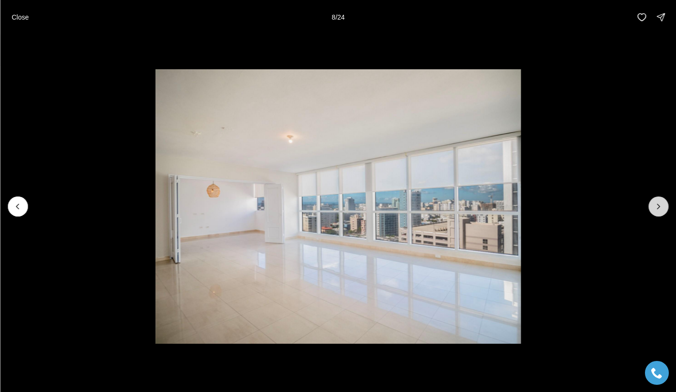
click at [661, 204] on icon "Next slide" at bounding box center [659, 207] width 10 height 10
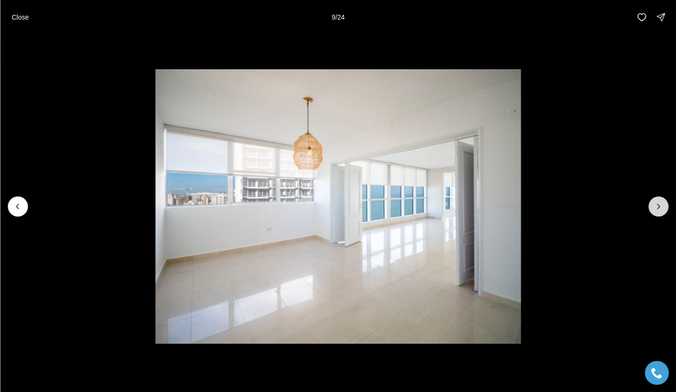
click at [661, 204] on icon "Next slide" at bounding box center [659, 207] width 10 height 10
click at [656, 204] on icon "Next slide" at bounding box center [659, 207] width 10 height 10
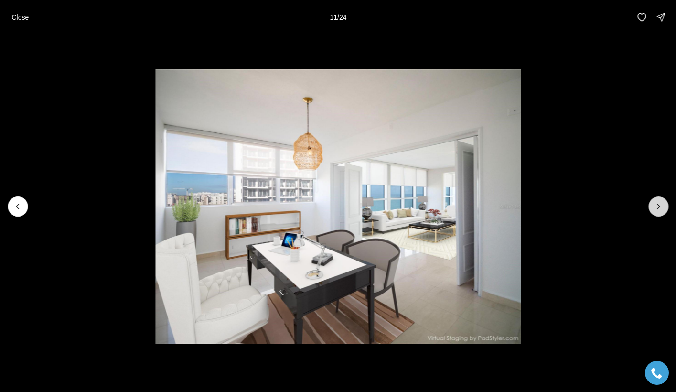
click at [656, 204] on icon "Next slide" at bounding box center [659, 207] width 10 height 10
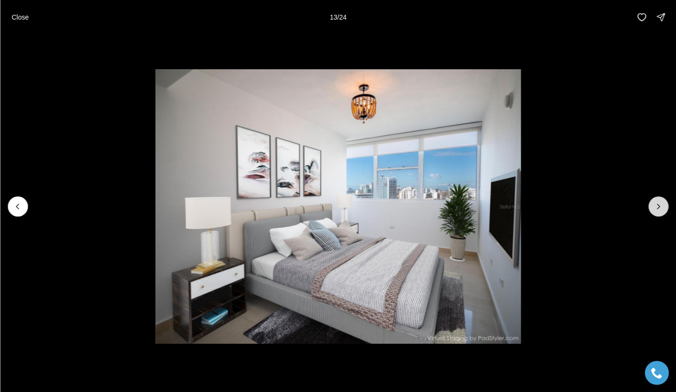
click at [656, 204] on icon "Next slide" at bounding box center [659, 207] width 10 height 10
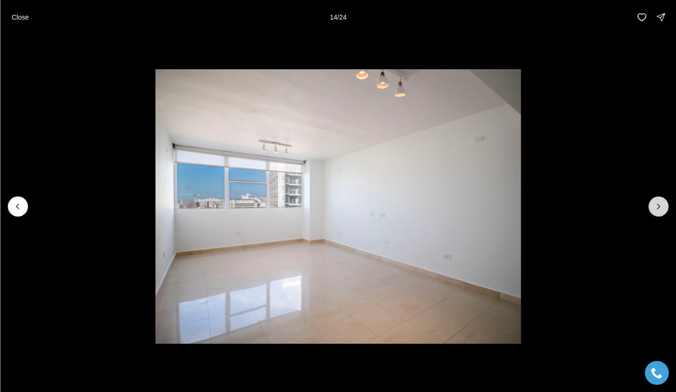
click at [656, 204] on icon "Next slide" at bounding box center [659, 207] width 10 height 10
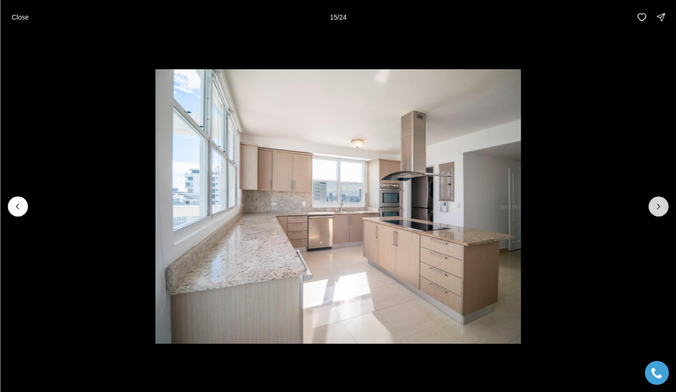
click at [656, 204] on icon "Next slide" at bounding box center [659, 207] width 10 height 10
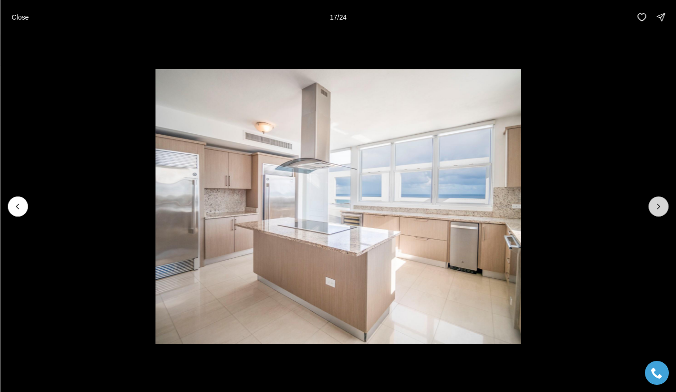
click at [656, 204] on icon "Next slide" at bounding box center [659, 207] width 10 height 10
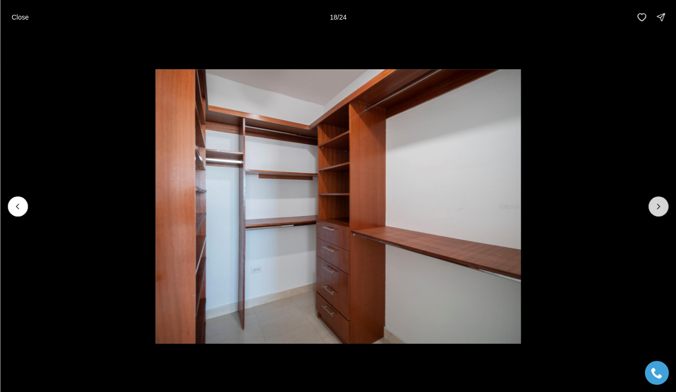
click at [657, 202] on icon "Next slide" at bounding box center [659, 207] width 10 height 10
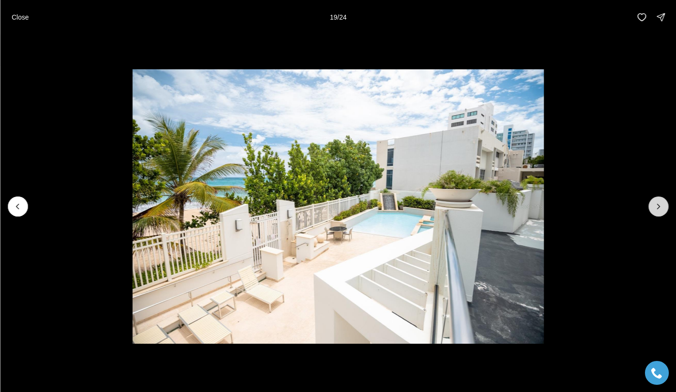
click at [657, 202] on icon "Next slide" at bounding box center [659, 207] width 10 height 10
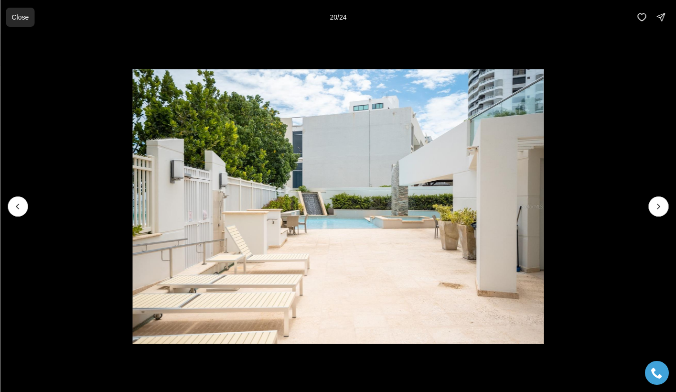
click at [15, 18] on p "Close" at bounding box center [19, 17] width 17 height 8
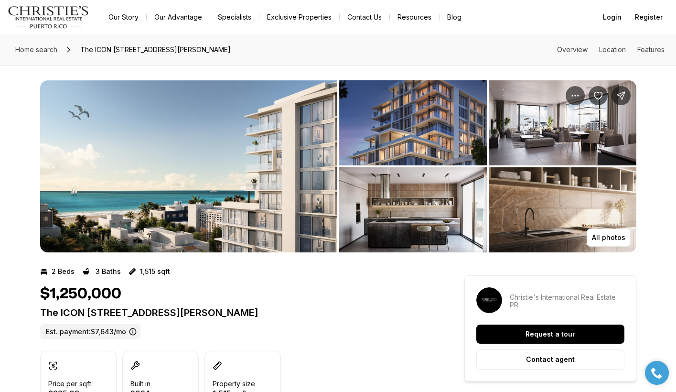
click at [269, 141] on img "View image gallery" at bounding box center [188, 166] width 297 height 172
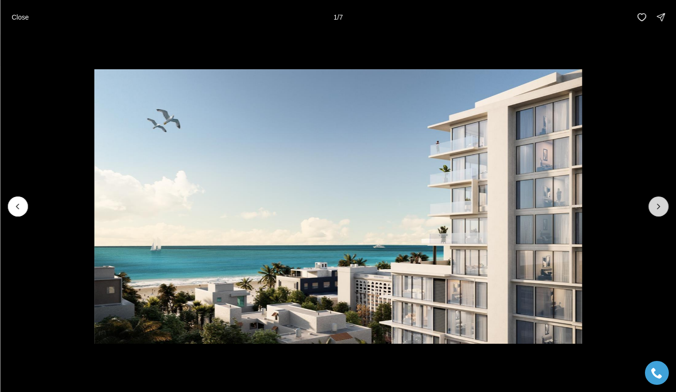
click at [662, 207] on icon "Next slide" at bounding box center [659, 207] width 10 height 10
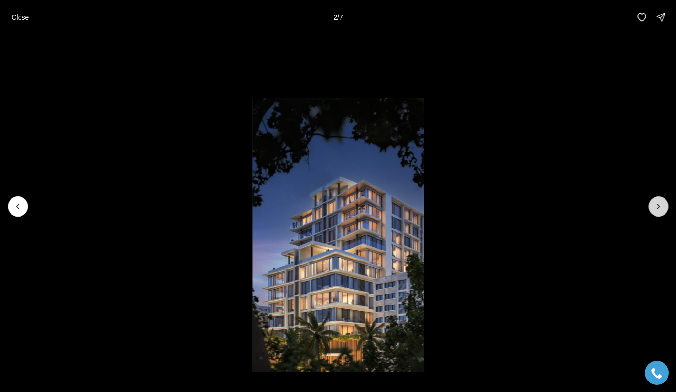
click at [662, 207] on icon "Next slide" at bounding box center [659, 207] width 10 height 10
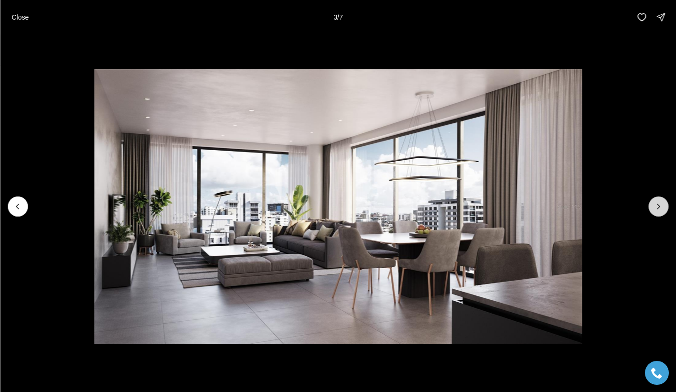
click at [662, 207] on icon "Next slide" at bounding box center [659, 207] width 10 height 10
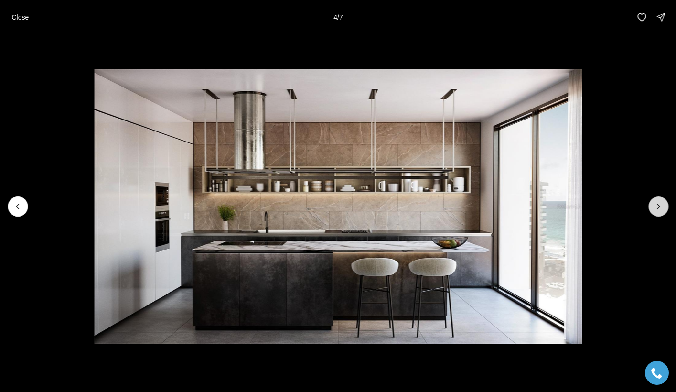
click at [662, 207] on icon "Next slide" at bounding box center [659, 207] width 10 height 10
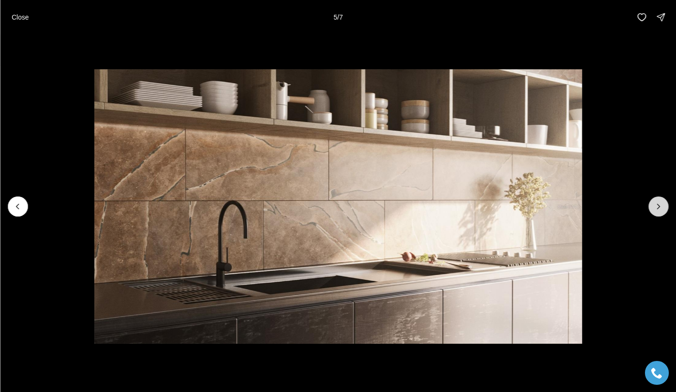
click at [662, 207] on icon "Next slide" at bounding box center [659, 207] width 10 height 10
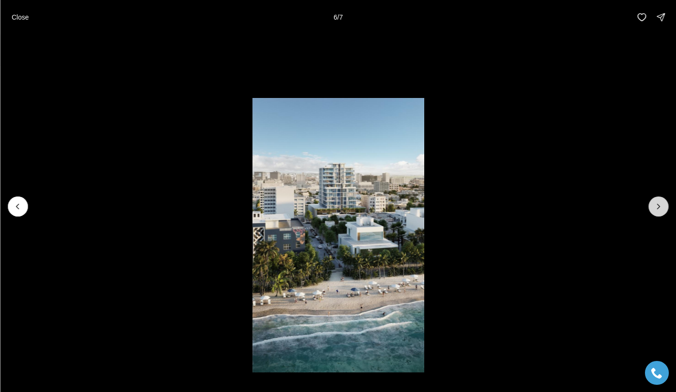
click at [662, 207] on icon "Next slide" at bounding box center [659, 207] width 10 height 10
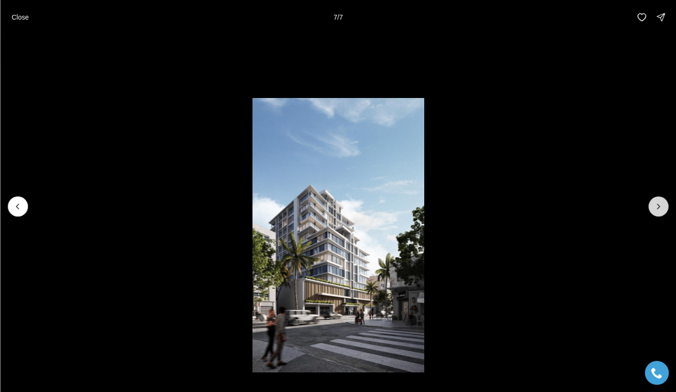
click at [662, 207] on div at bounding box center [659, 206] width 20 height 20
click at [627, 100] on li "7 of 7" at bounding box center [338, 206] width 676 height 344
click at [21, 14] on p "Close" at bounding box center [19, 17] width 17 height 8
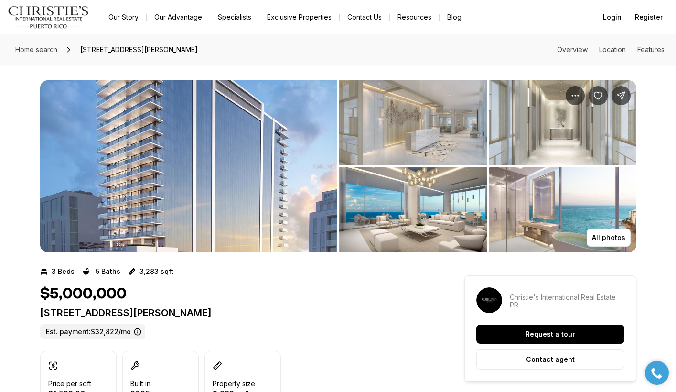
click at [202, 148] on img "View image gallery" at bounding box center [188, 166] width 297 height 172
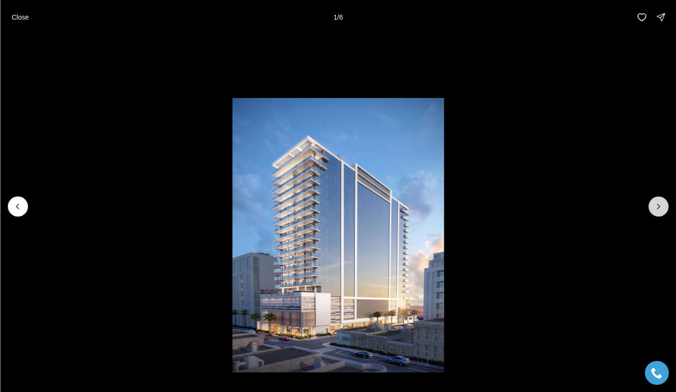
click at [661, 207] on icon "Next slide" at bounding box center [659, 207] width 10 height 10
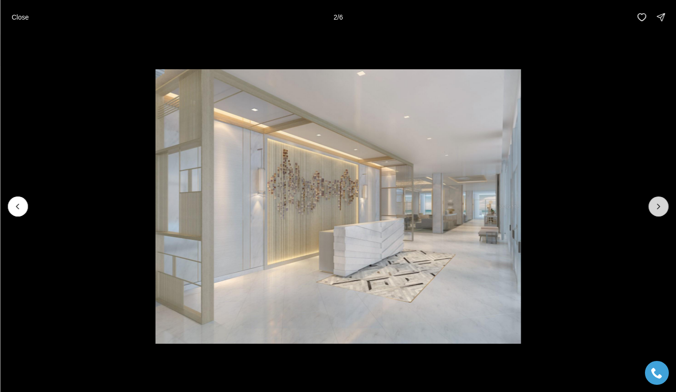
click at [661, 207] on icon "Next slide" at bounding box center [659, 207] width 10 height 10
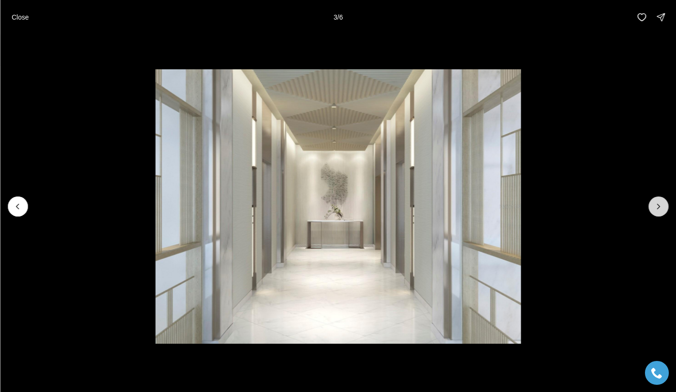
click at [661, 207] on icon "Next slide" at bounding box center [659, 207] width 10 height 10
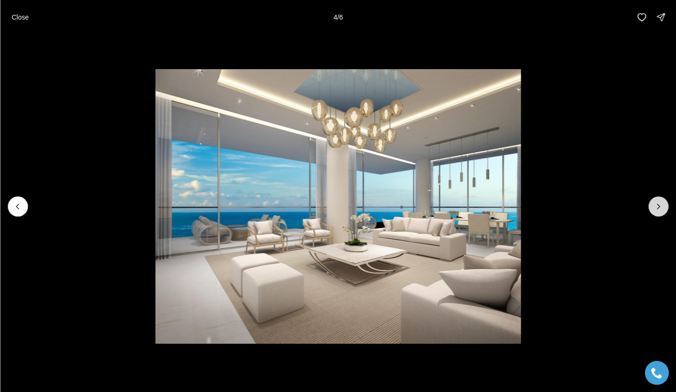
click at [656, 205] on icon "Next slide" at bounding box center [659, 207] width 10 height 10
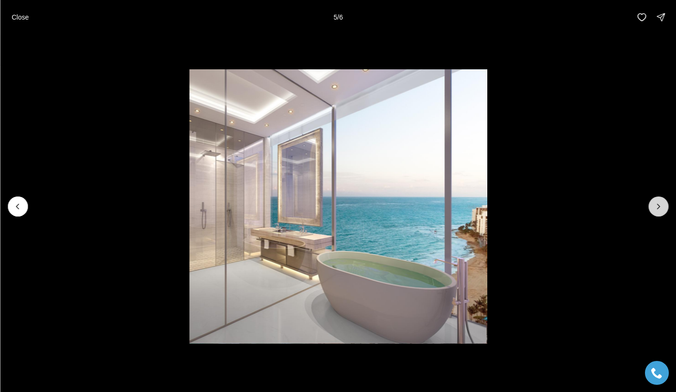
click at [656, 205] on icon "Next slide" at bounding box center [659, 207] width 10 height 10
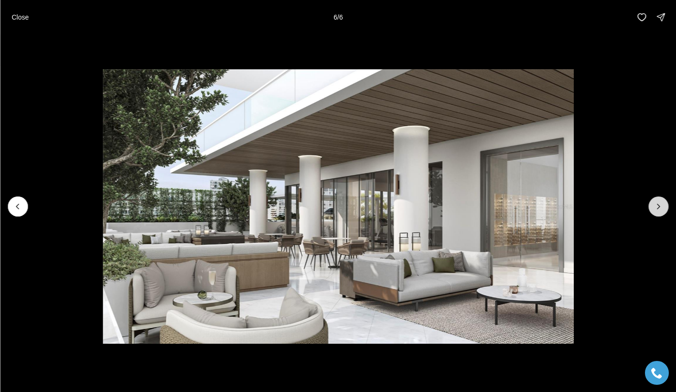
click at [656, 205] on div at bounding box center [659, 206] width 20 height 20
click at [18, 19] on p "Close" at bounding box center [19, 17] width 17 height 8
